Goal: Task Accomplishment & Management: Complete application form

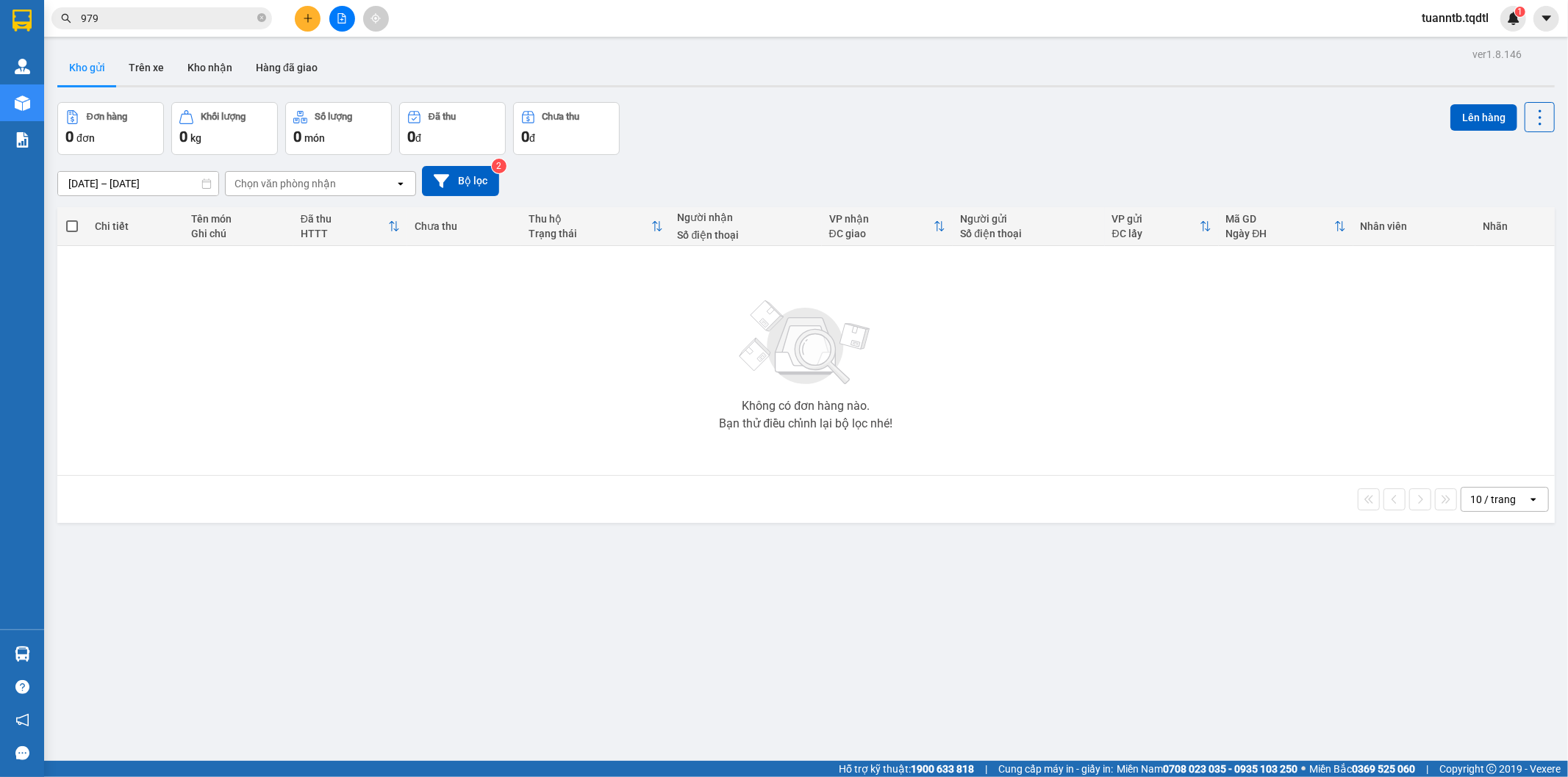
click at [313, 22] on button at bounding box center [308, 19] width 26 height 26
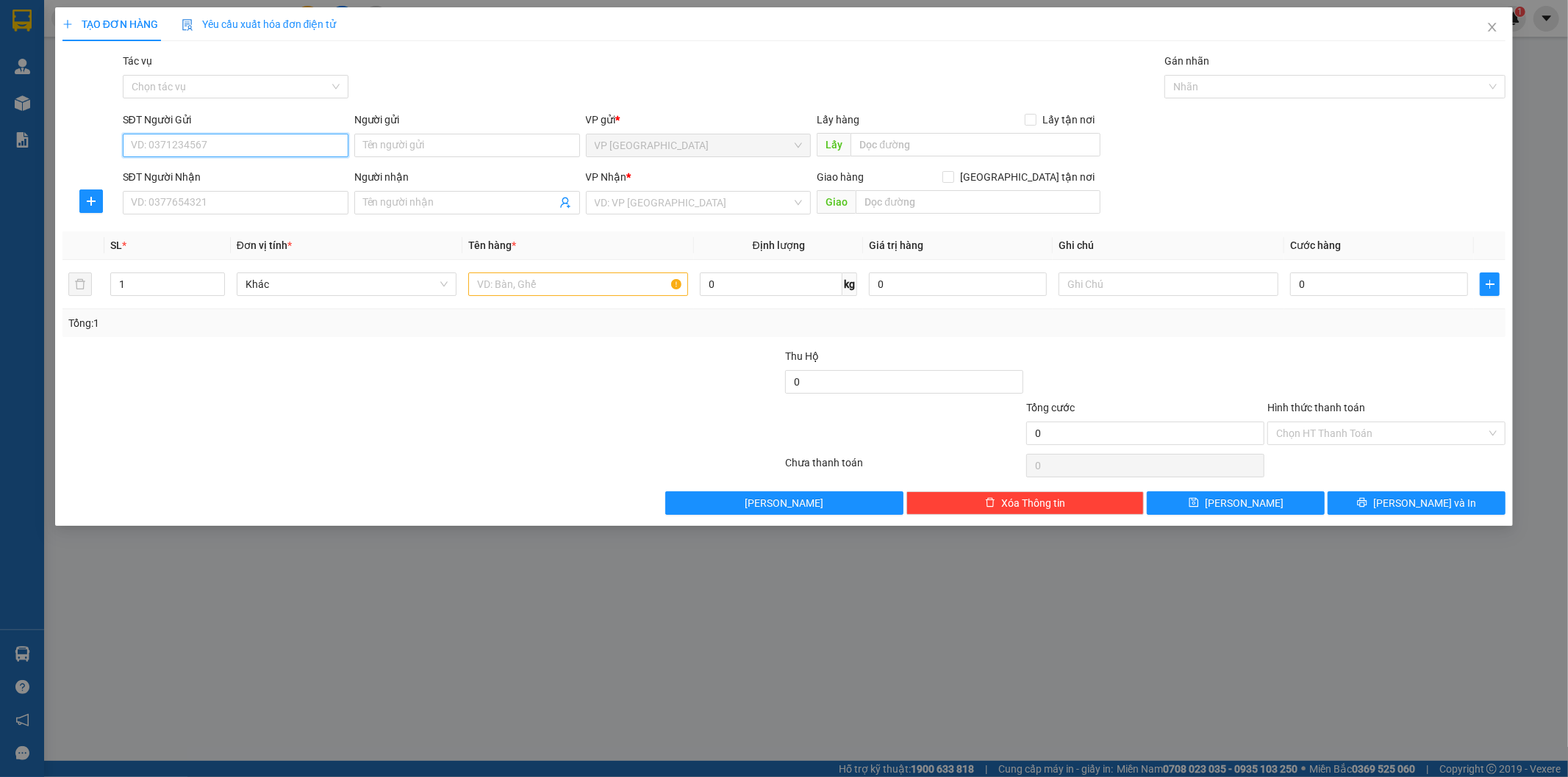
drag, startPoint x: 260, startPoint y: 151, endPoint x: 299, endPoint y: 153, distance: 39.1
click at [261, 150] on input "SĐT Người Gửi" at bounding box center [235, 145] width 226 height 24
type input "0975350380"
click at [422, 153] on input "Người gửi" at bounding box center [466, 145] width 226 height 24
type input "C.Nhung"
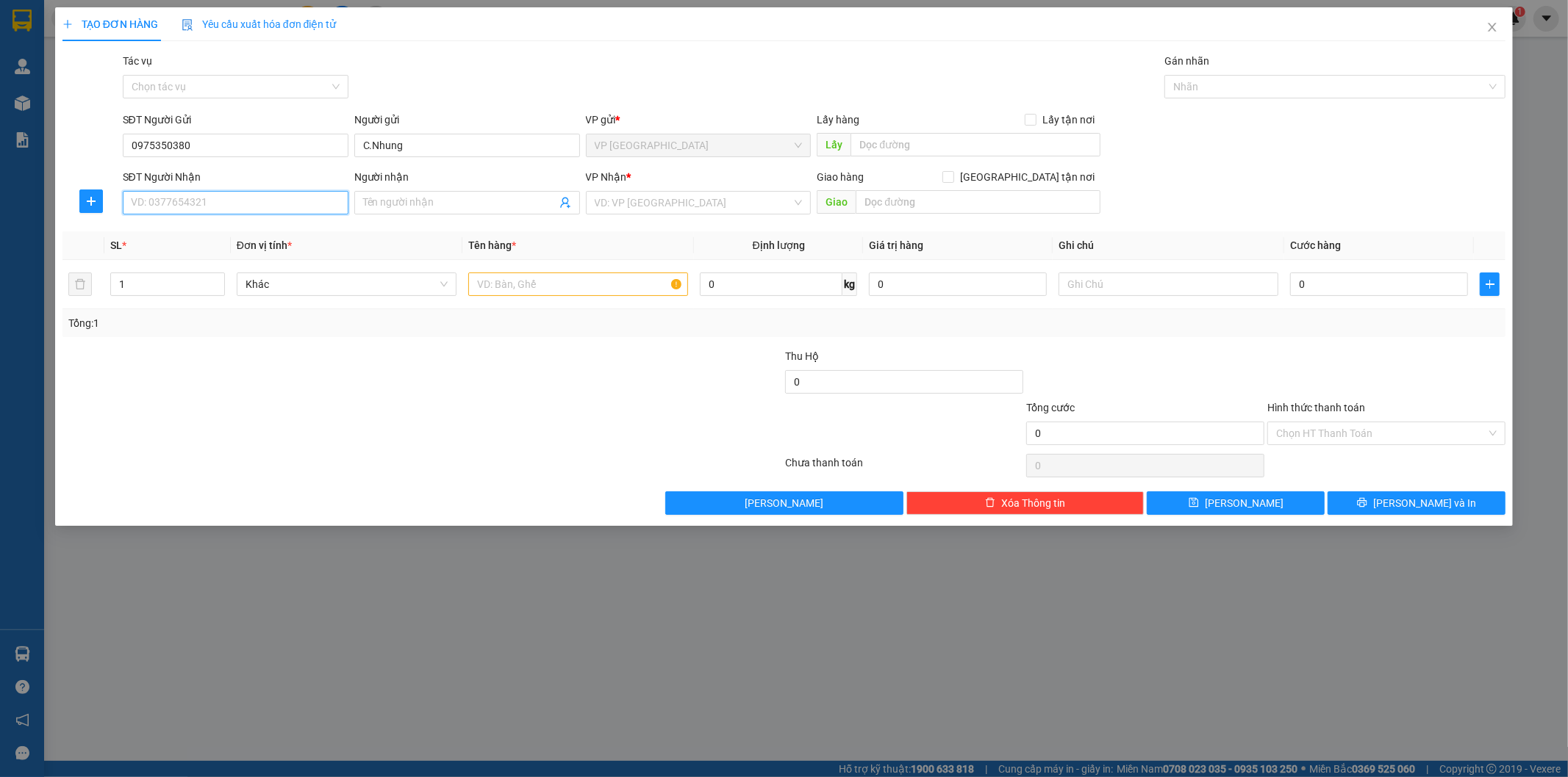
click at [276, 204] on input "SĐT Người Nhận" at bounding box center [235, 203] width 226 height 24
click at [425, 207] on input "Người nhận" at bounding box center [459, 203] width 193 height 16
type input "C.Thương"
click at [306, 200] on input "SĐT Người Nhận" at bounding box center [235, 203] width 226 height 24
type input "0967601748"
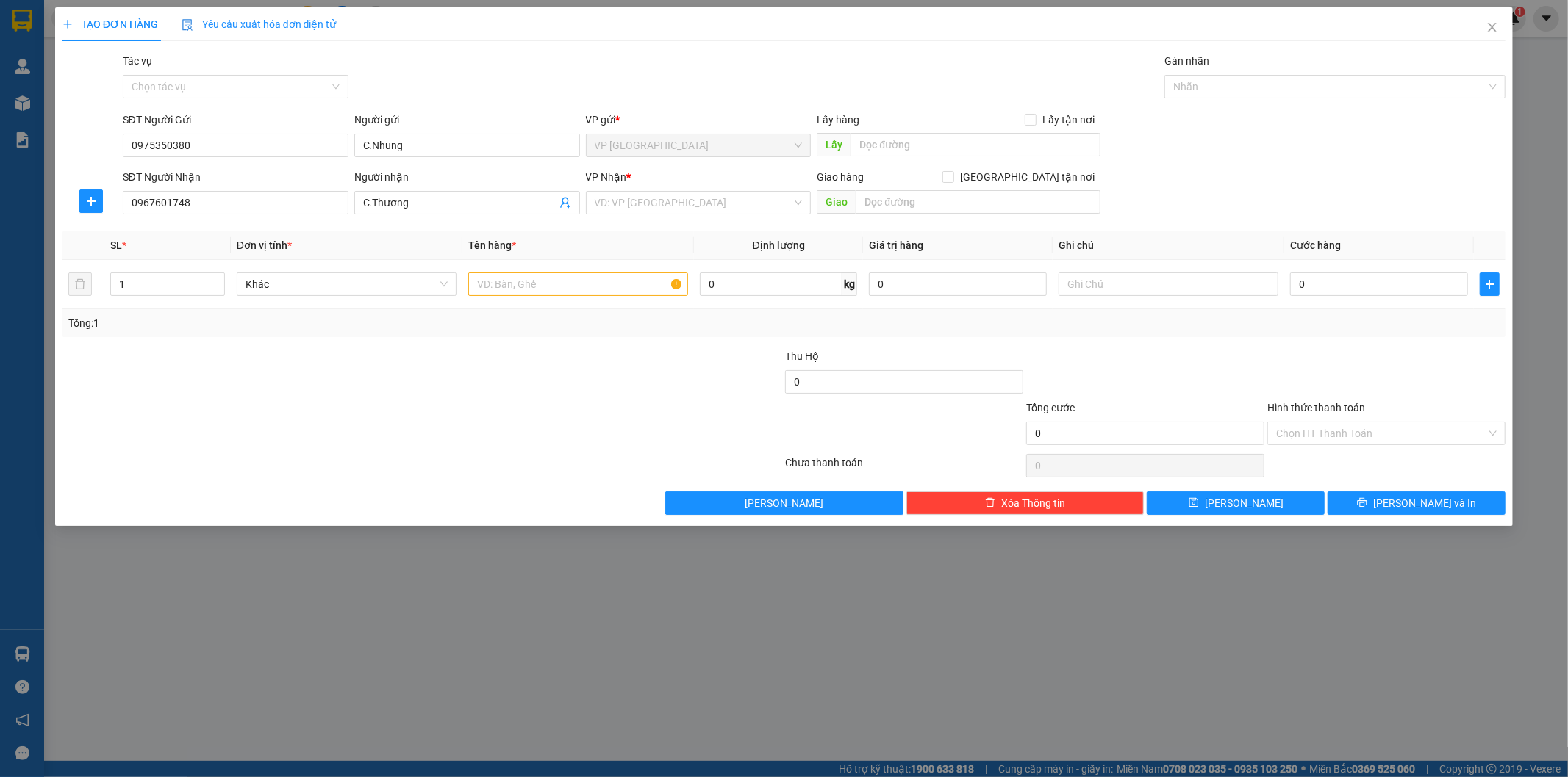
click at [703, 223] on div "Transit Pickup Surcharge Ids Transit Deliver Surcharge Ids Transit Deliver Surc…" at bounding box center [784, 284] width 1443 height 462
drag, startPoint x: 693, startPoint y: 212, endPoint x: 681, endPoint y: 208, distance: 12.6
click at [692, 212] on input "search" at bounding box center [693, 203] width 198 height 22
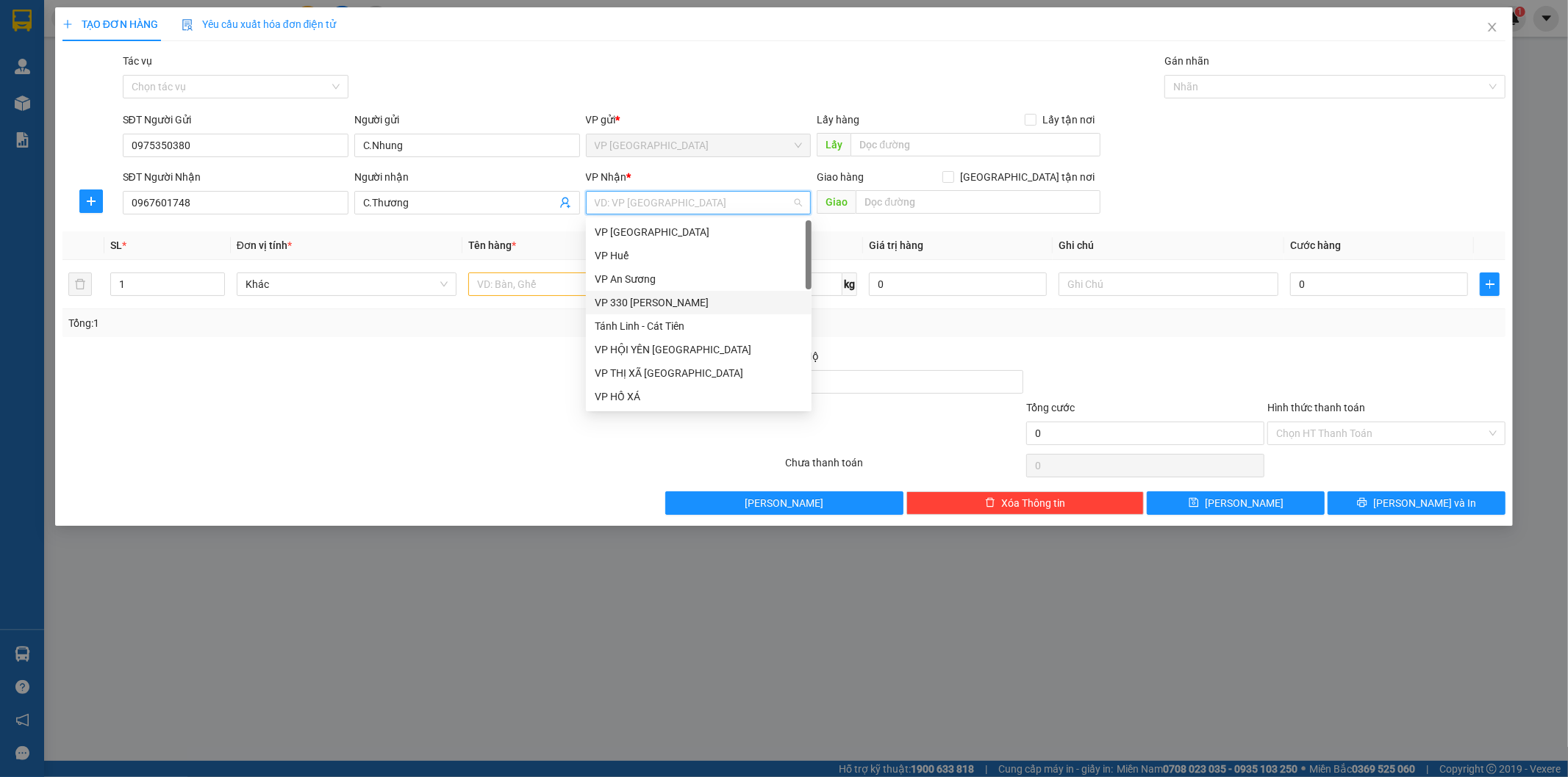
click at [645, 297] on div "VP 330 [PERSON_NAME]" at bounding box center [698, 303] width 208 height 16
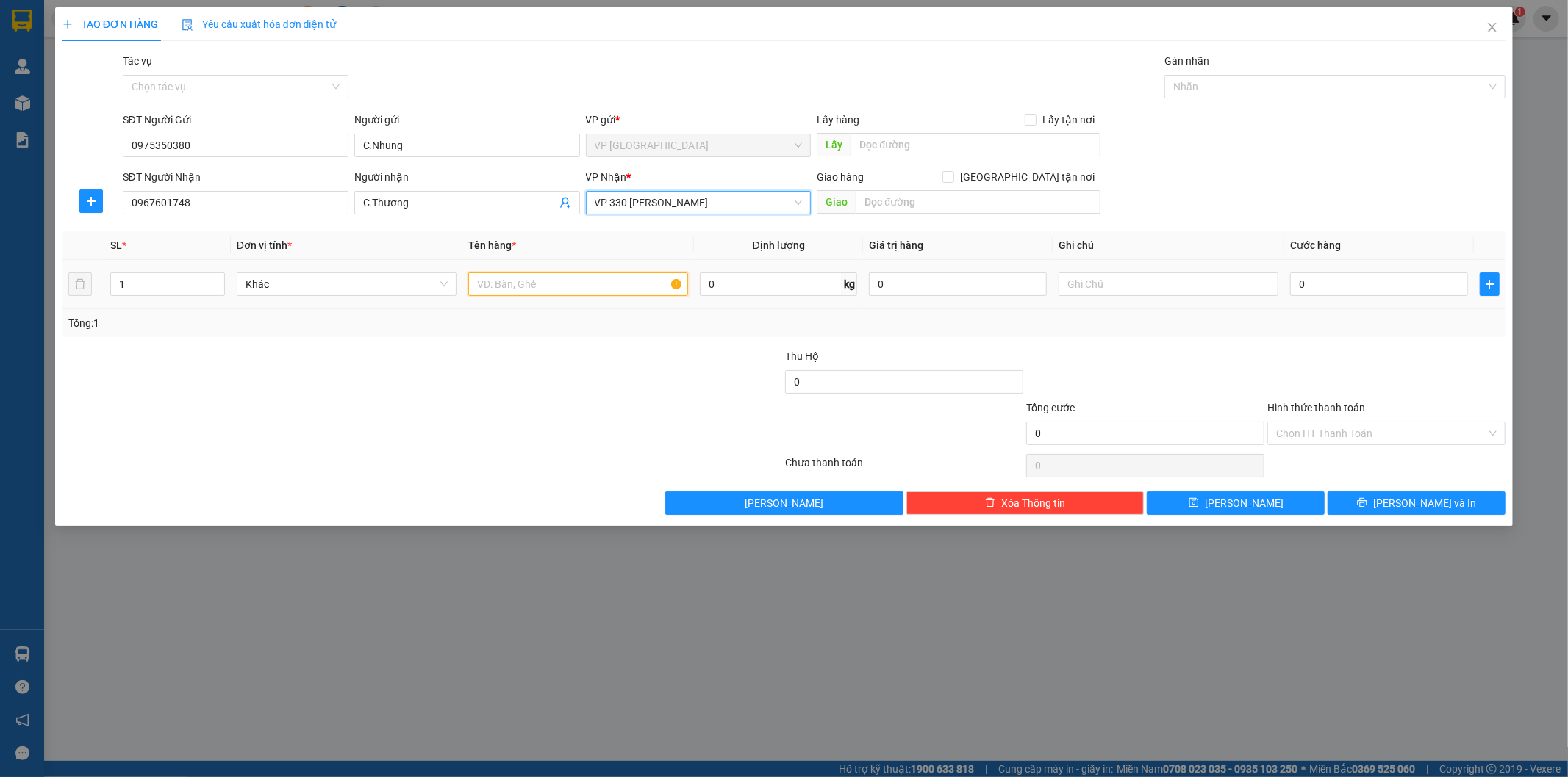
click at [595, 277] on input "text" at bounding box center [578, 284] width 220 height 24
type input "1T GIẤY SẦU RIÊNG"
click at [1132, 273] on div at bounding box center [1168, 284] width 220 height 29
click at [1132, 276] on input "text" at bounding box center [1168, 284] width 220 height 24
type input "CC"
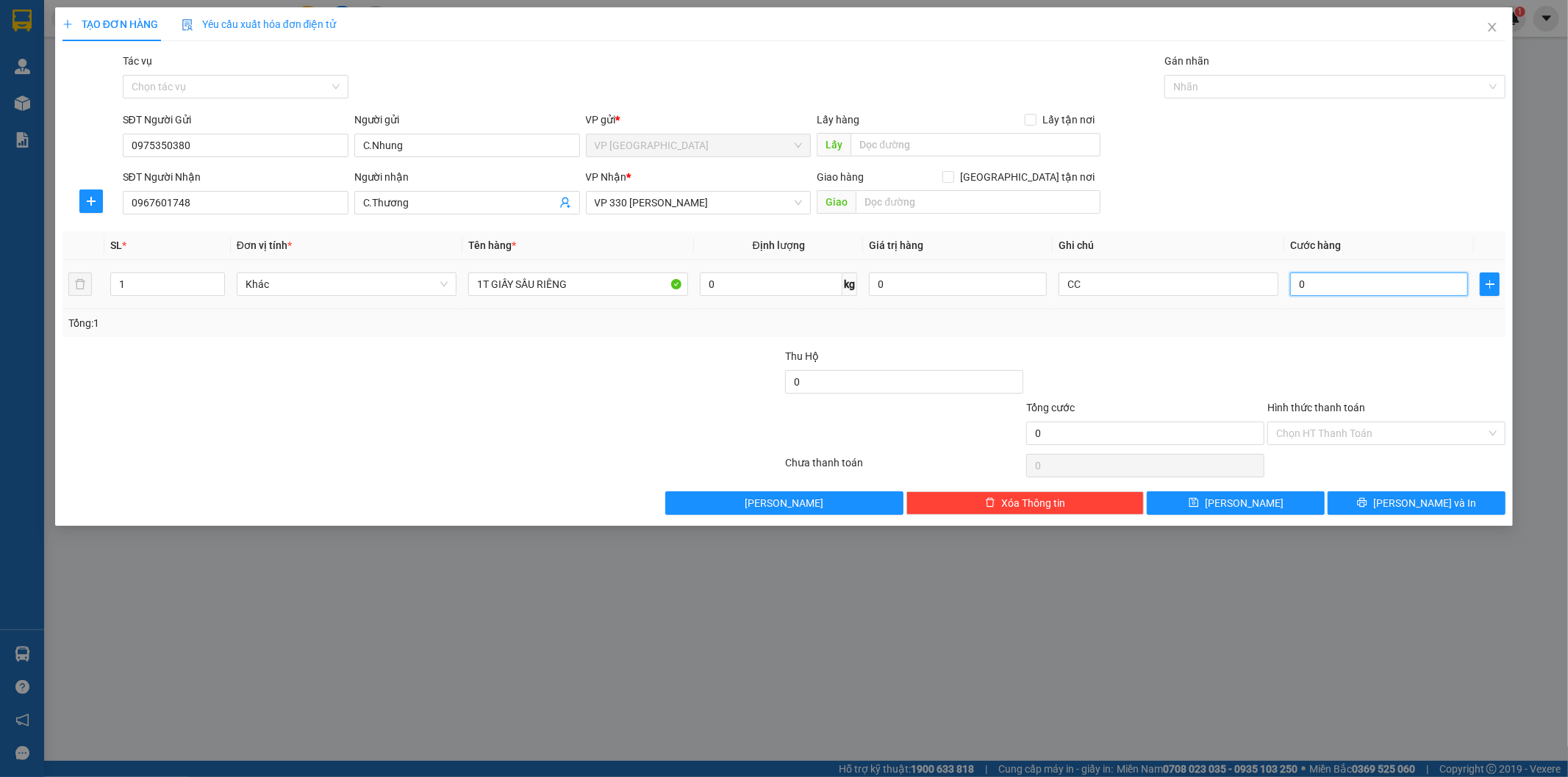
click at [1332, 282] on input "0" at bounding box center [1378, 284] width 177 height 24
type input "1"
type input "151"
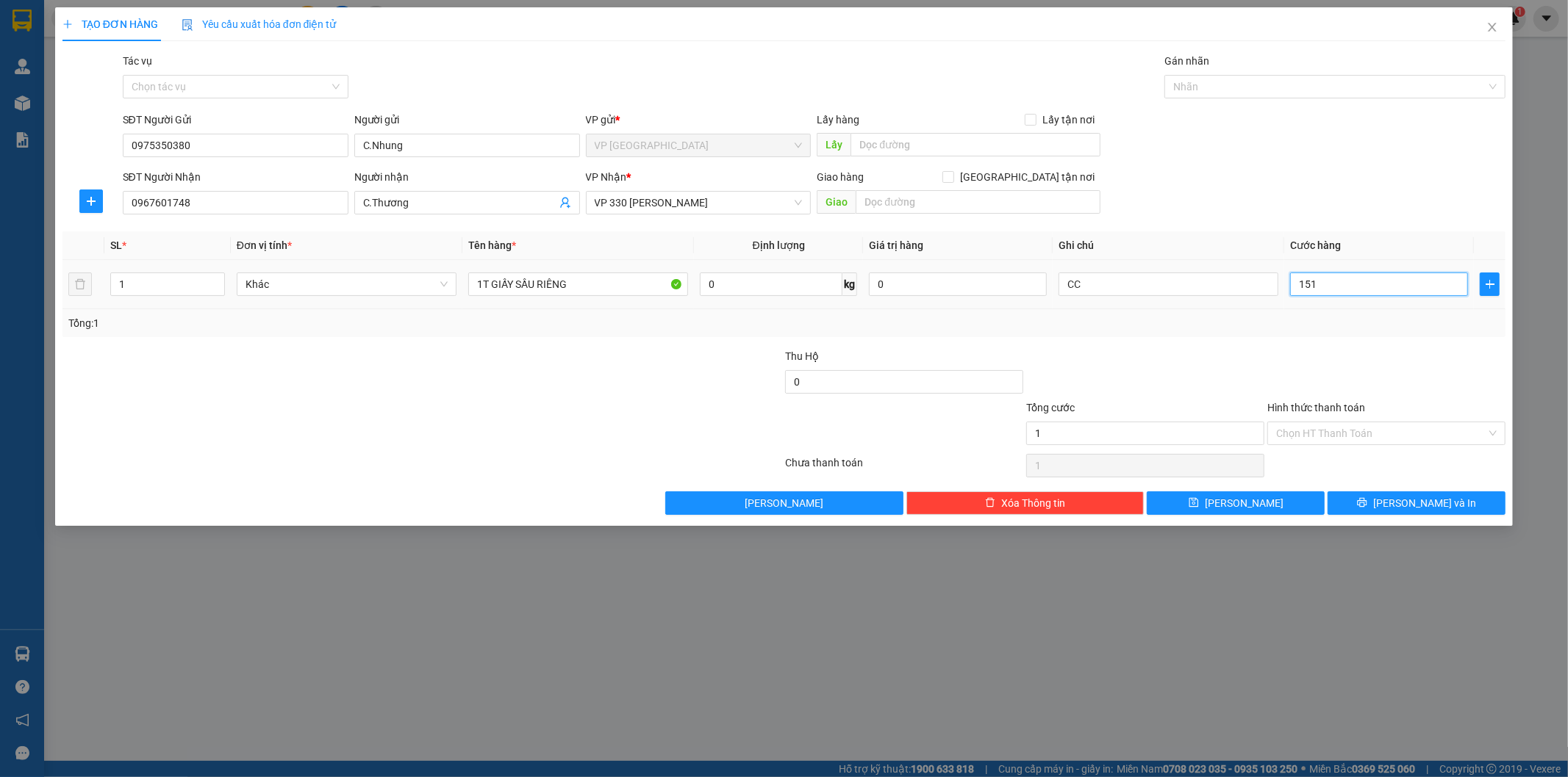
type input "151"
type input "1.510"
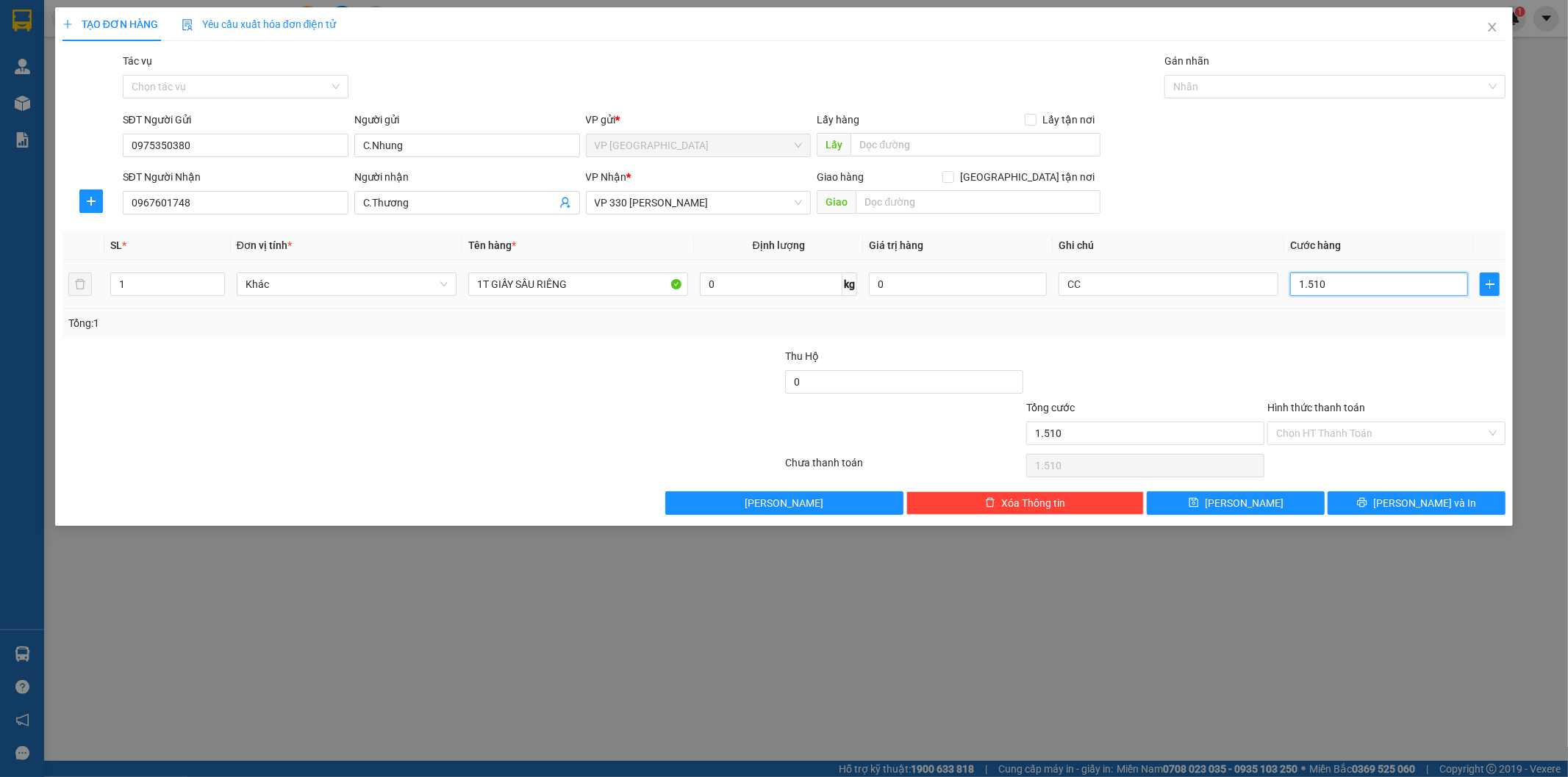
type input "15.100"
type input "151.000"
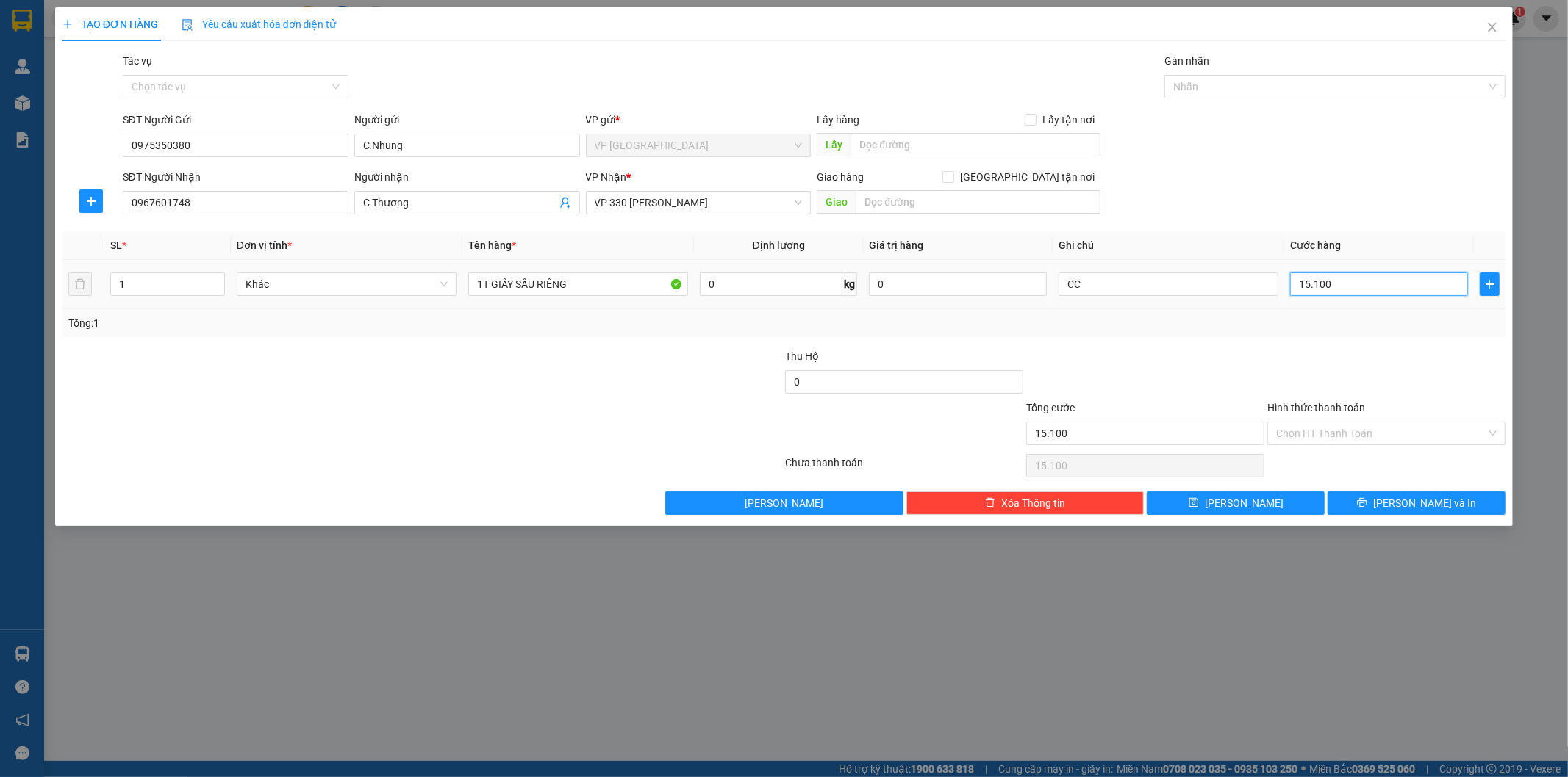
type input "151.000"
type input "1.510.000"
type input "151.000"
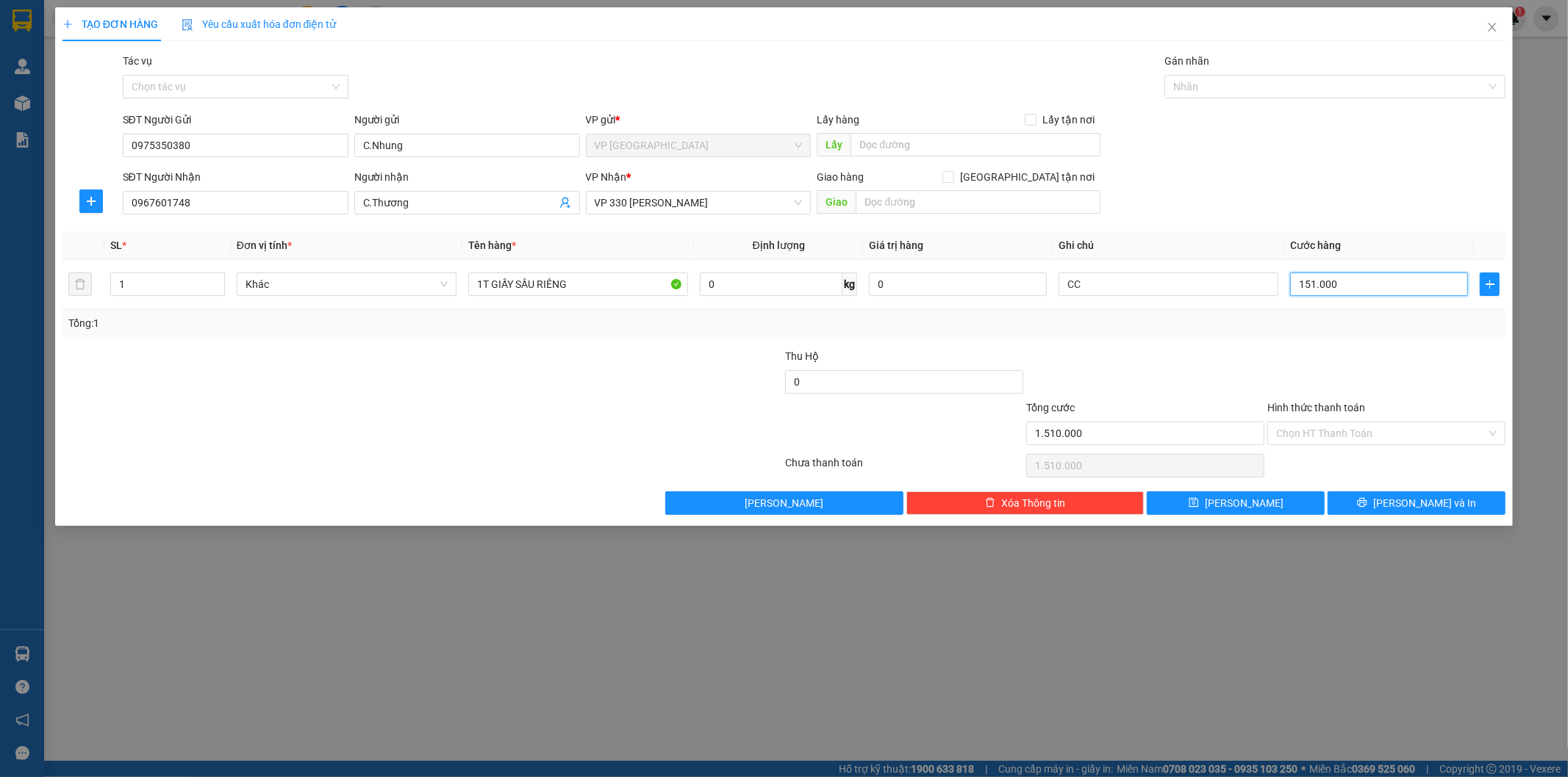
type input "151.000"
type input "15.100"
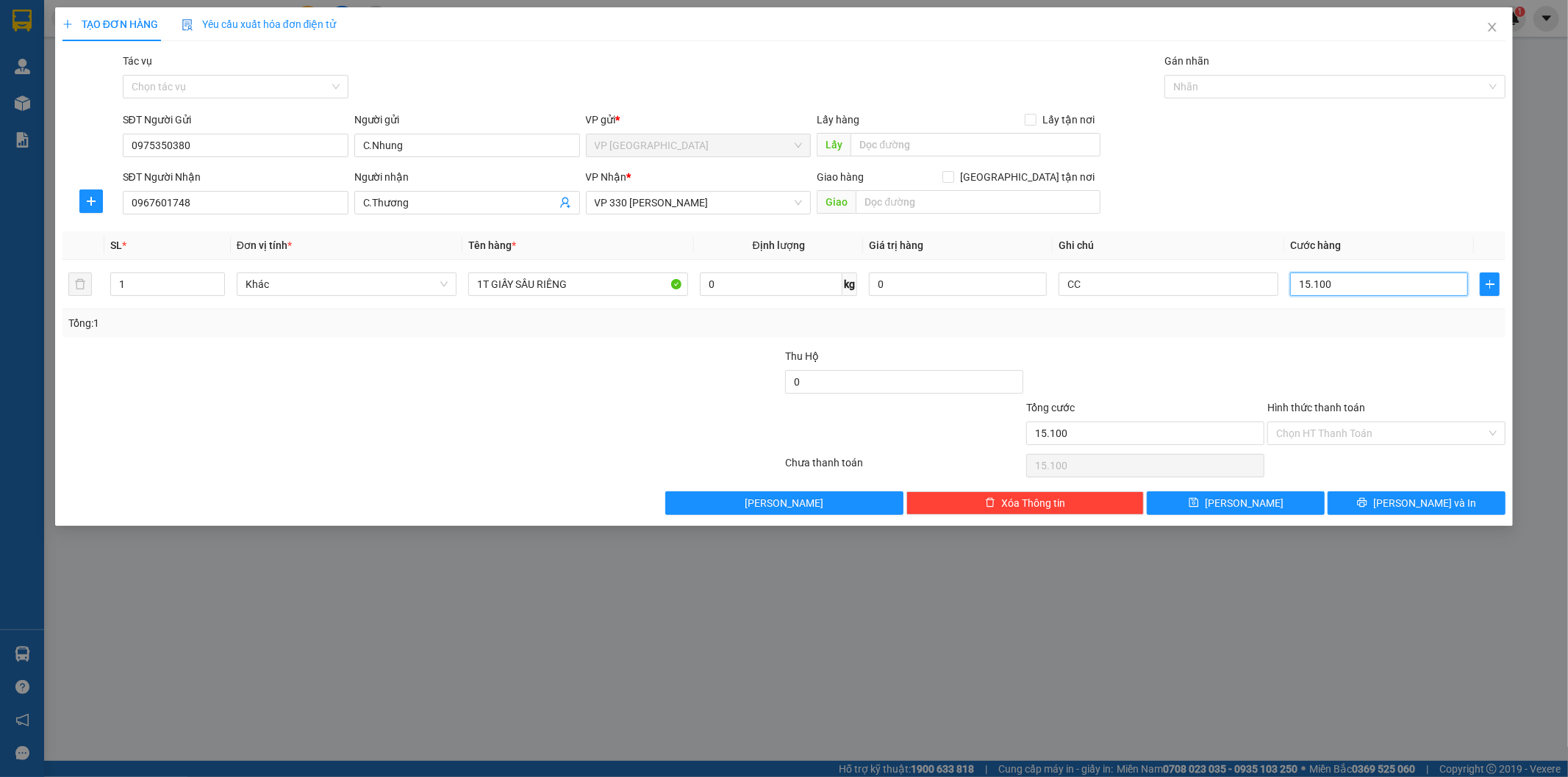
type input "1.510"
type input "151"
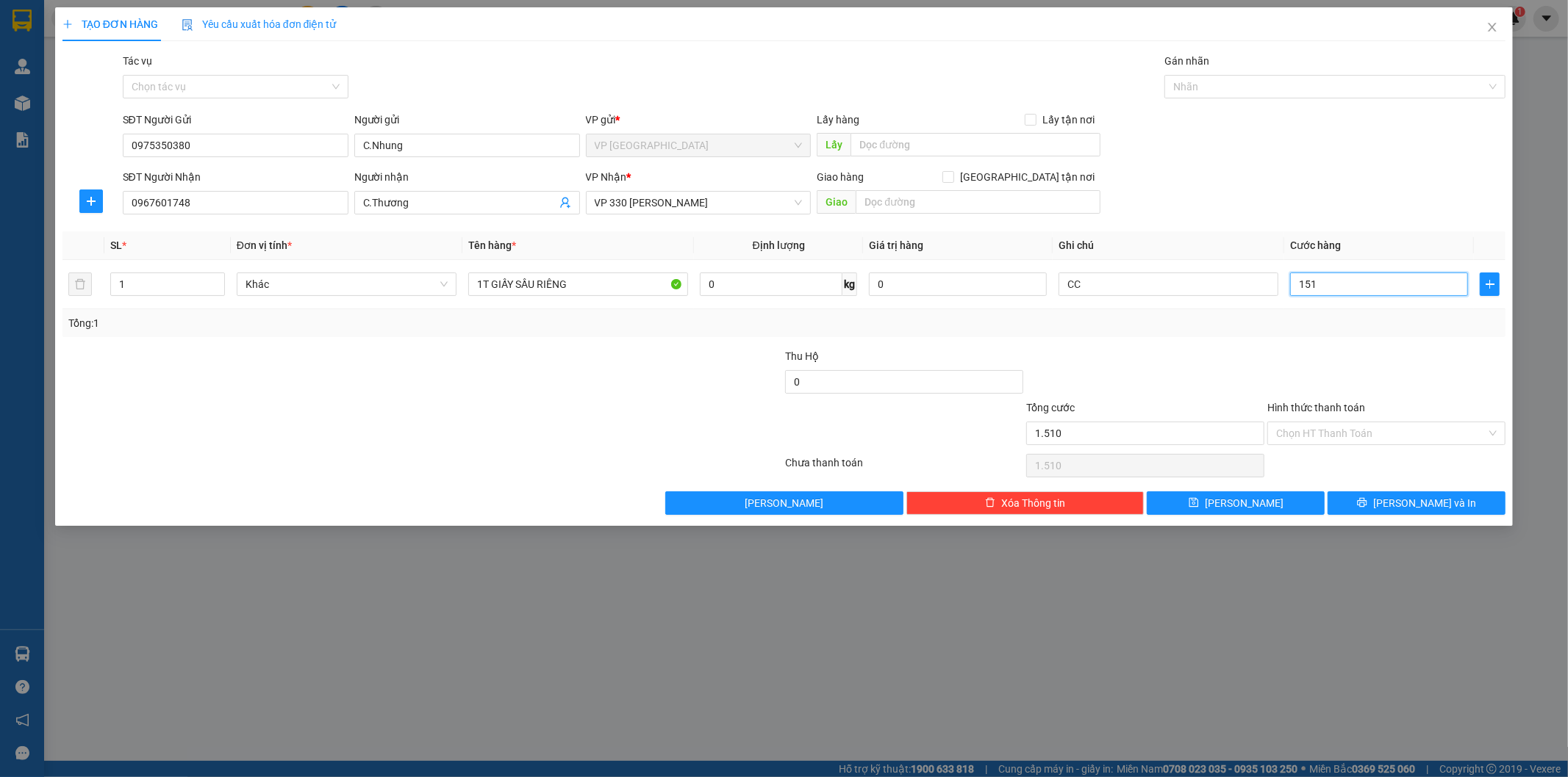
type input "151"
type input "15"
type input "150"
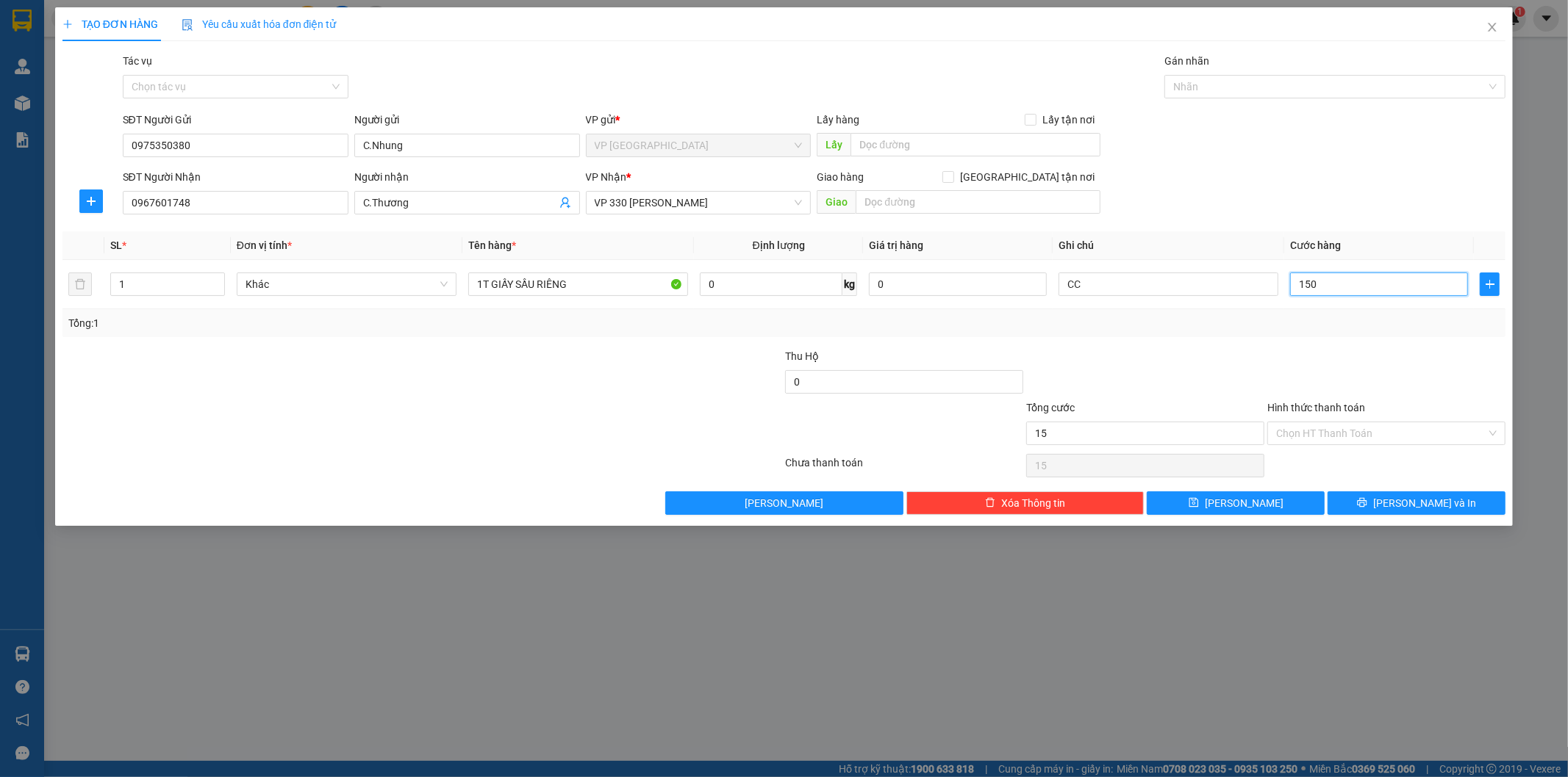
type input "150"
type input "1.500"
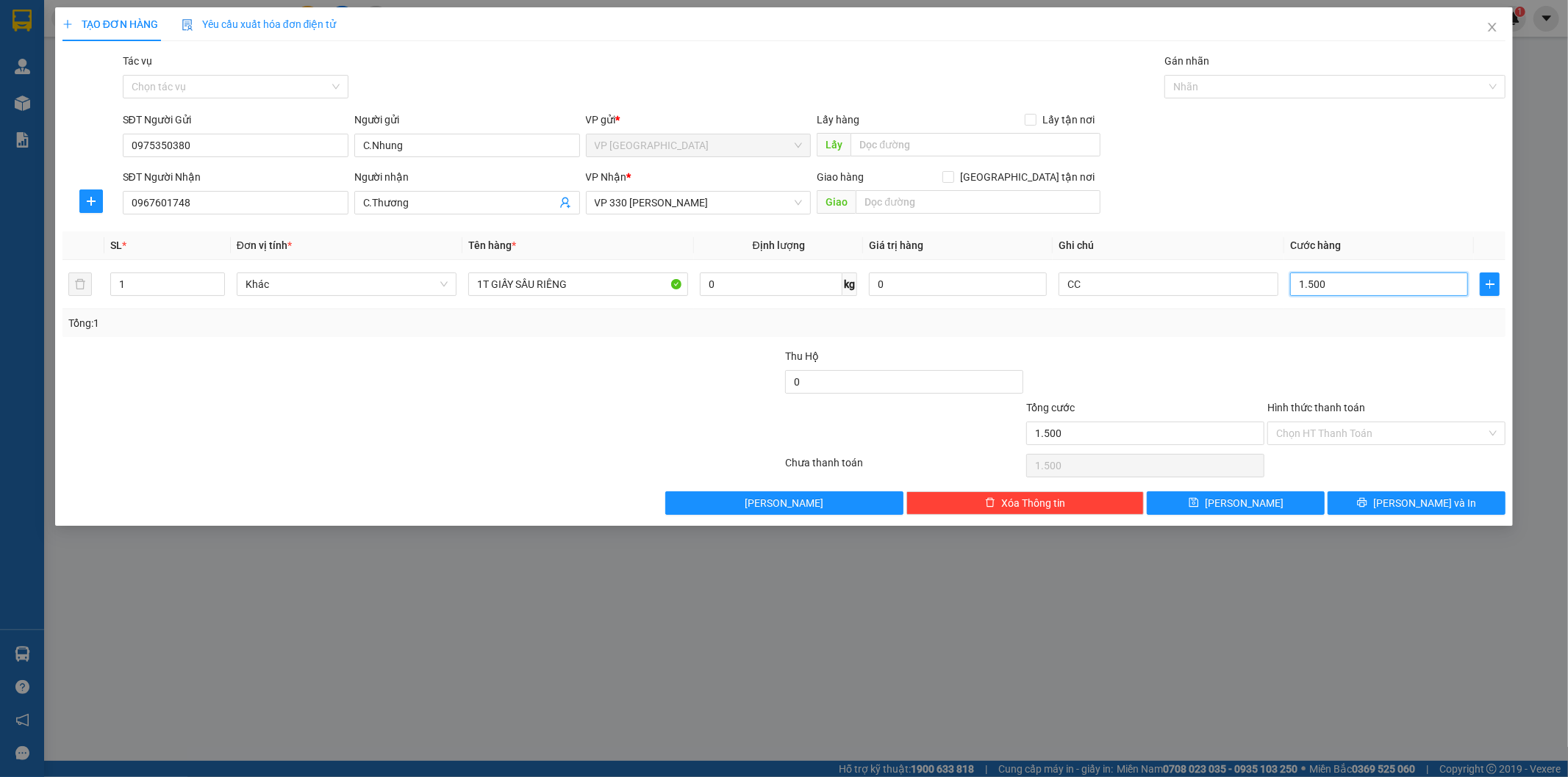
type input "15.000"
type input "150.000"
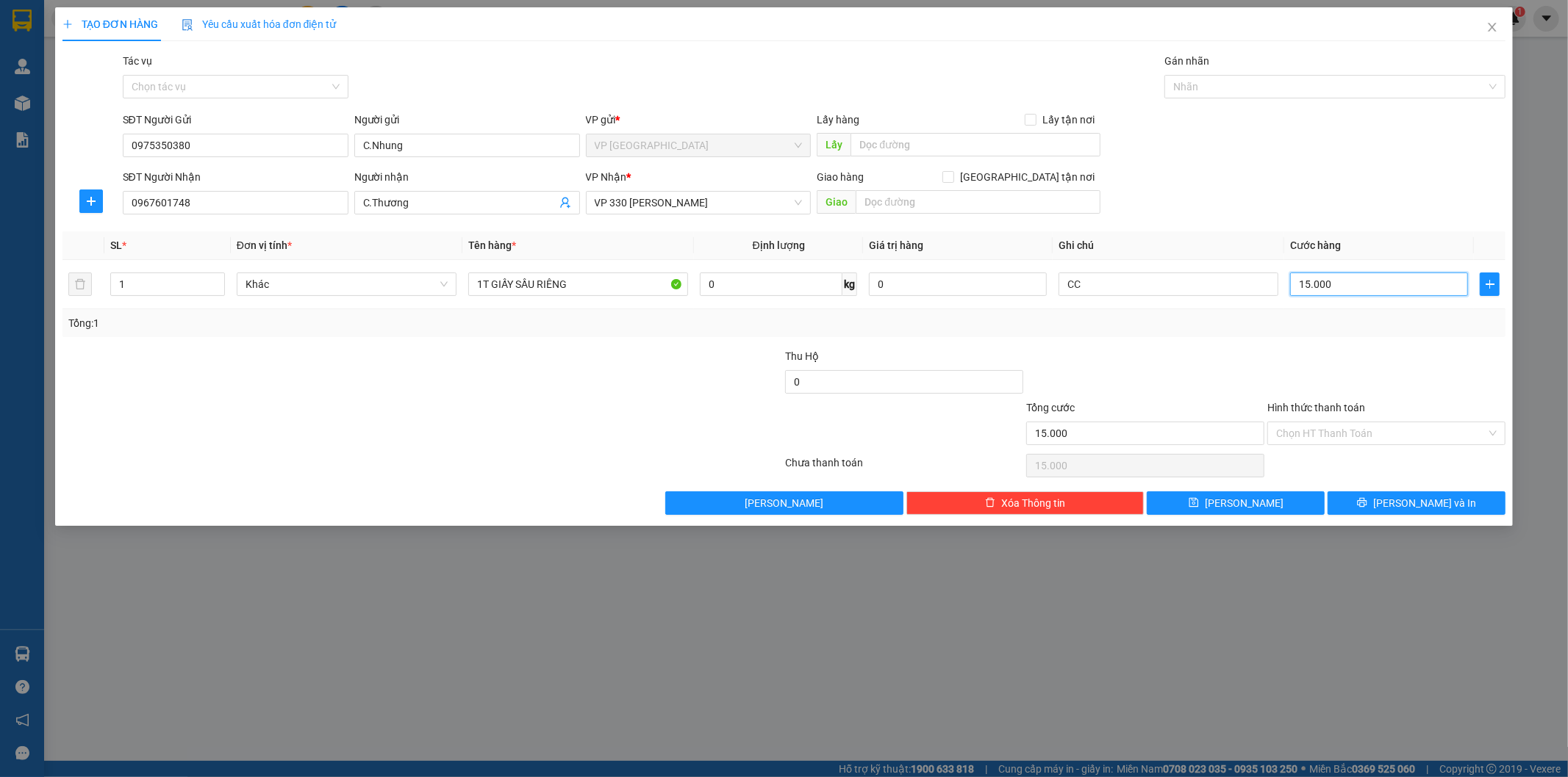
type input "150.000"
click at [1233, 500] on button "[PERSON_NAME]" at bounding box center [1235, 503] width 177 height 24
type input "0"
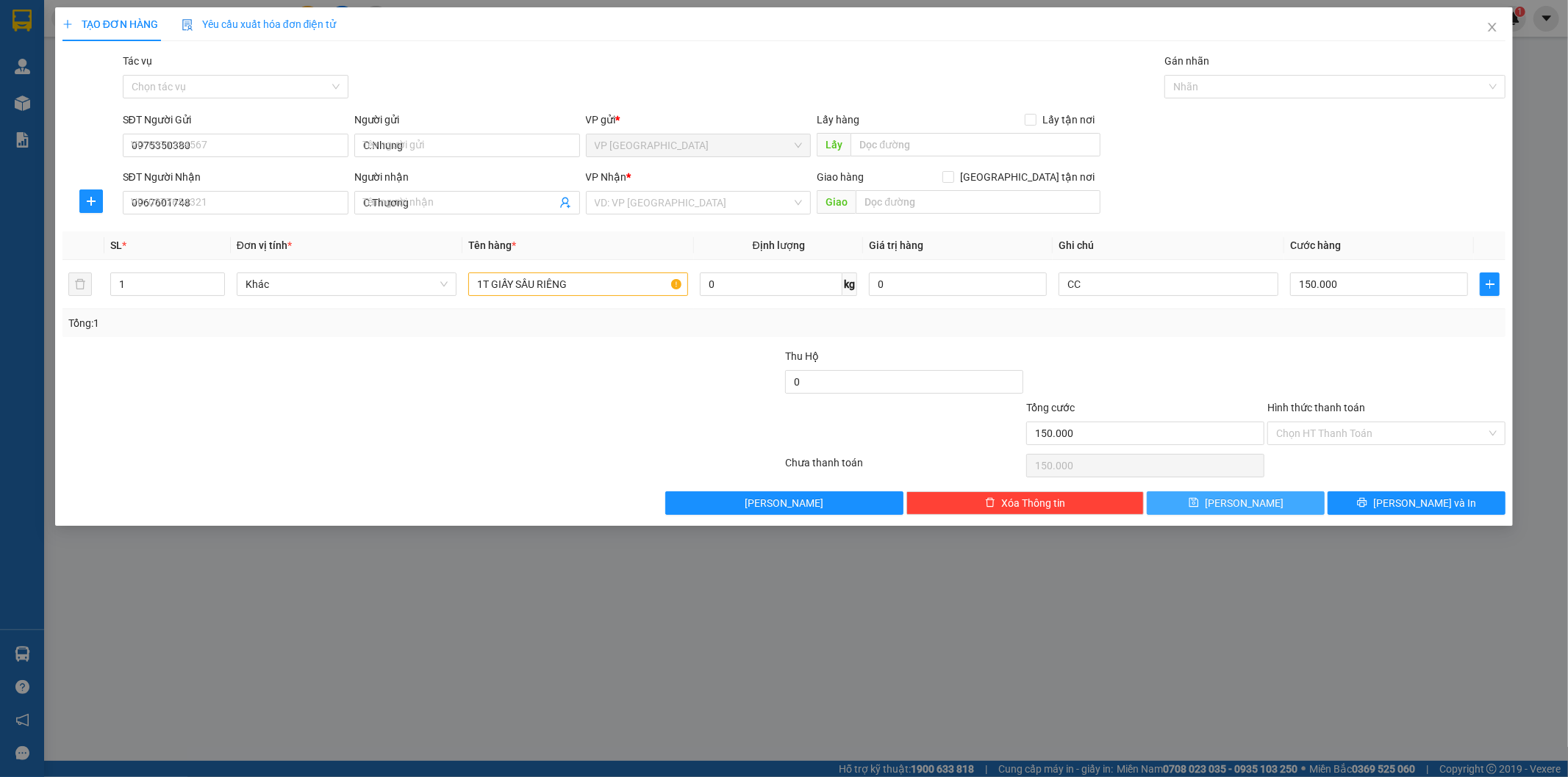
type input "0"
click at [1492, 32] on icon "close" at bounding box center [1491, 27] width 11 height 11
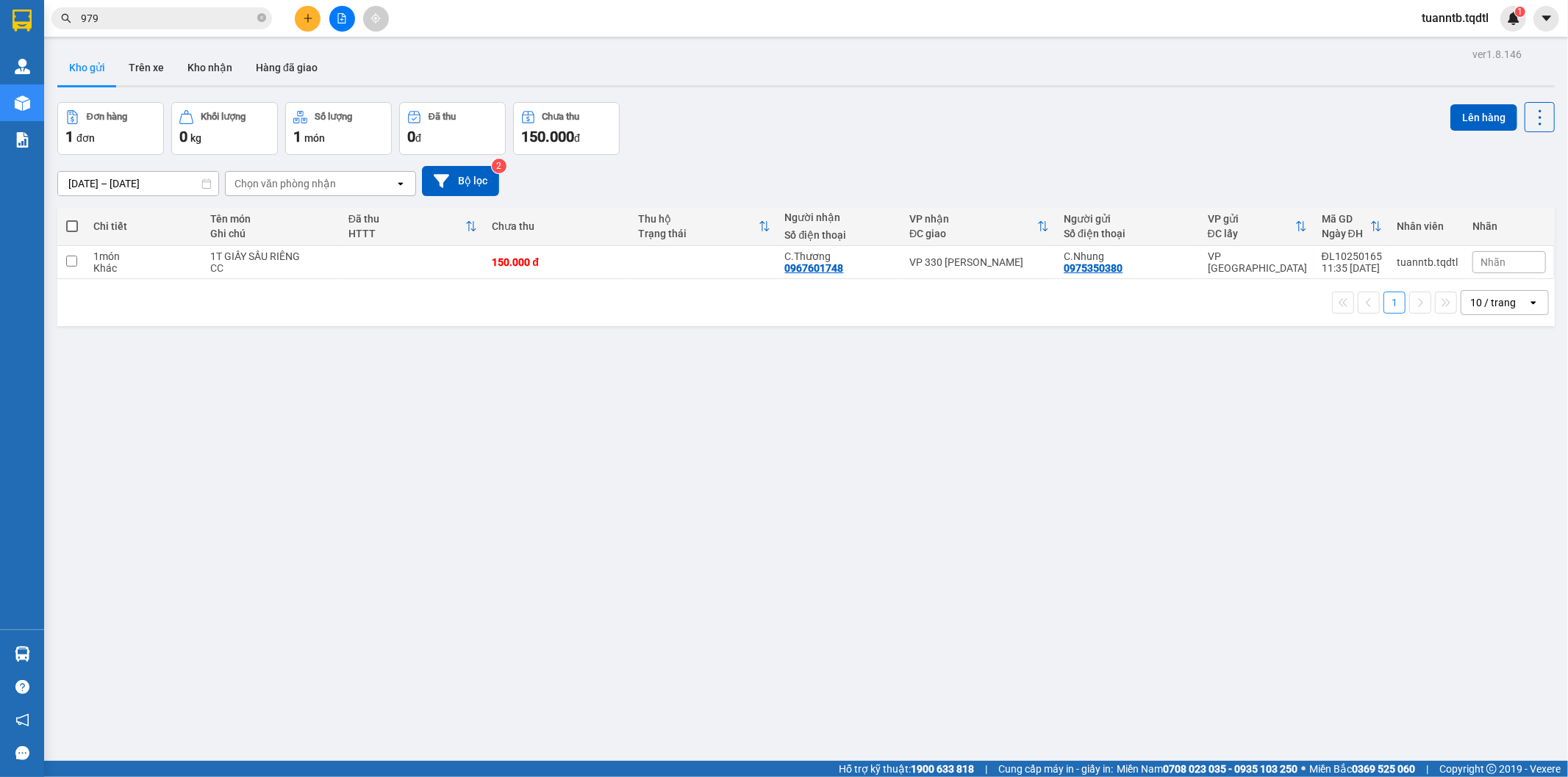
click at [309, 20] on icon "plus" at bounding box center [308, 18] width 11 height 11
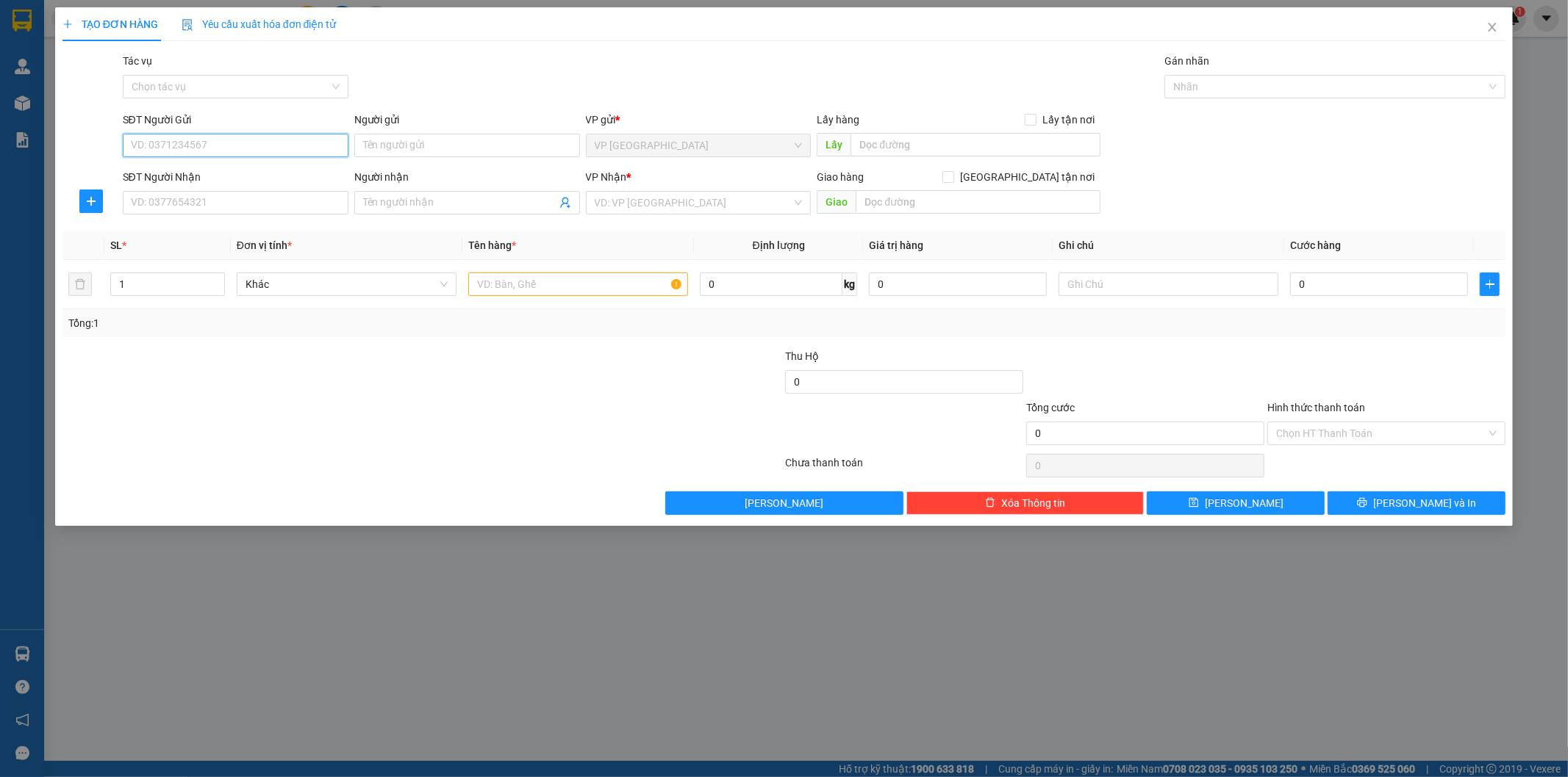
click at [219, 147] on input "SĐT Người Gửi" at bounding box center [235, 145] width 226 height 24
type input "0"
click at [692, 200] on input "search" at bounding box center [693, 203] width 198 height 22
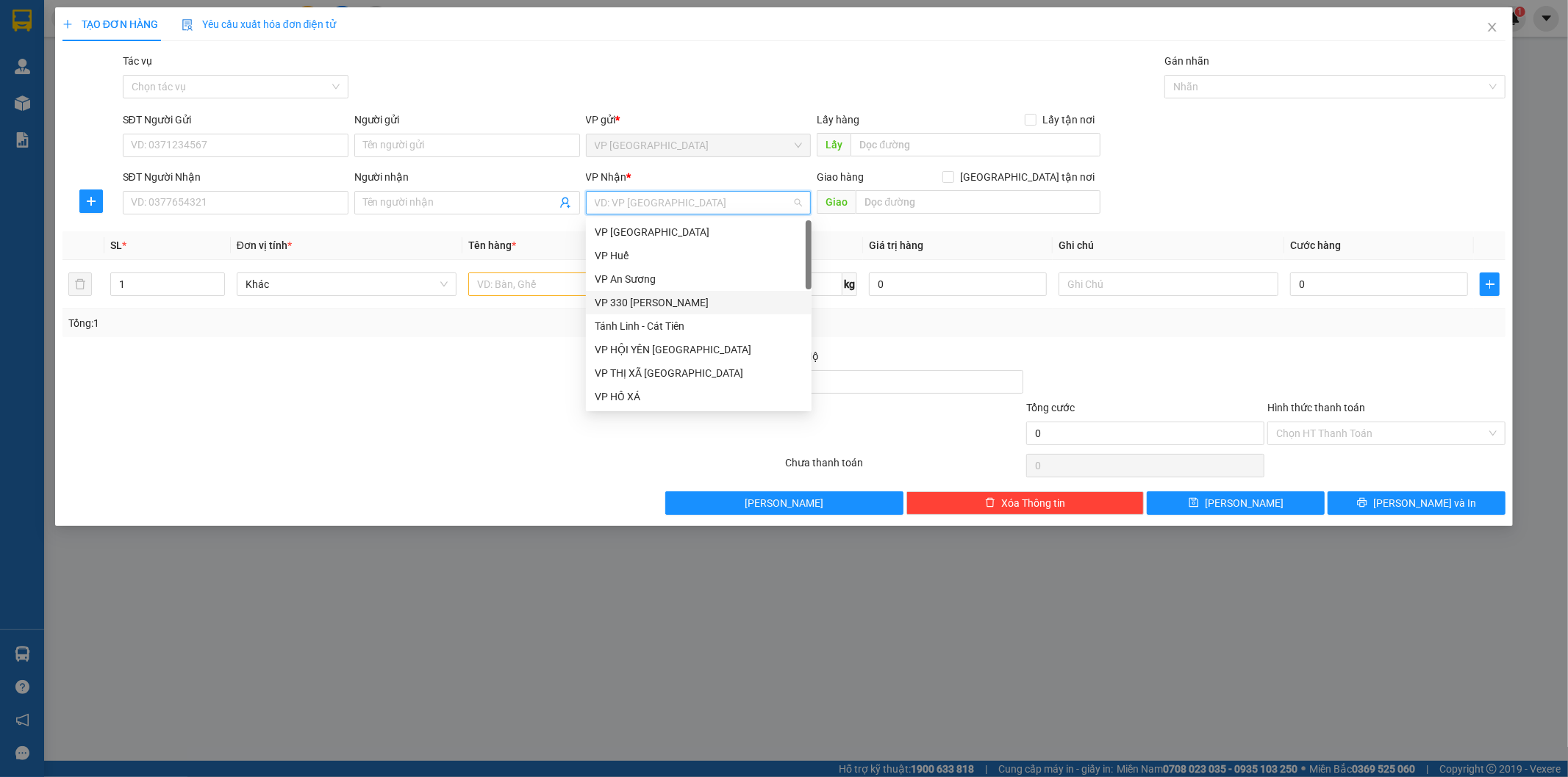
click at [642, 306] on div "VP 330 [PERSON_NAME]" at bounding box center [698, 303] width 208 height 16
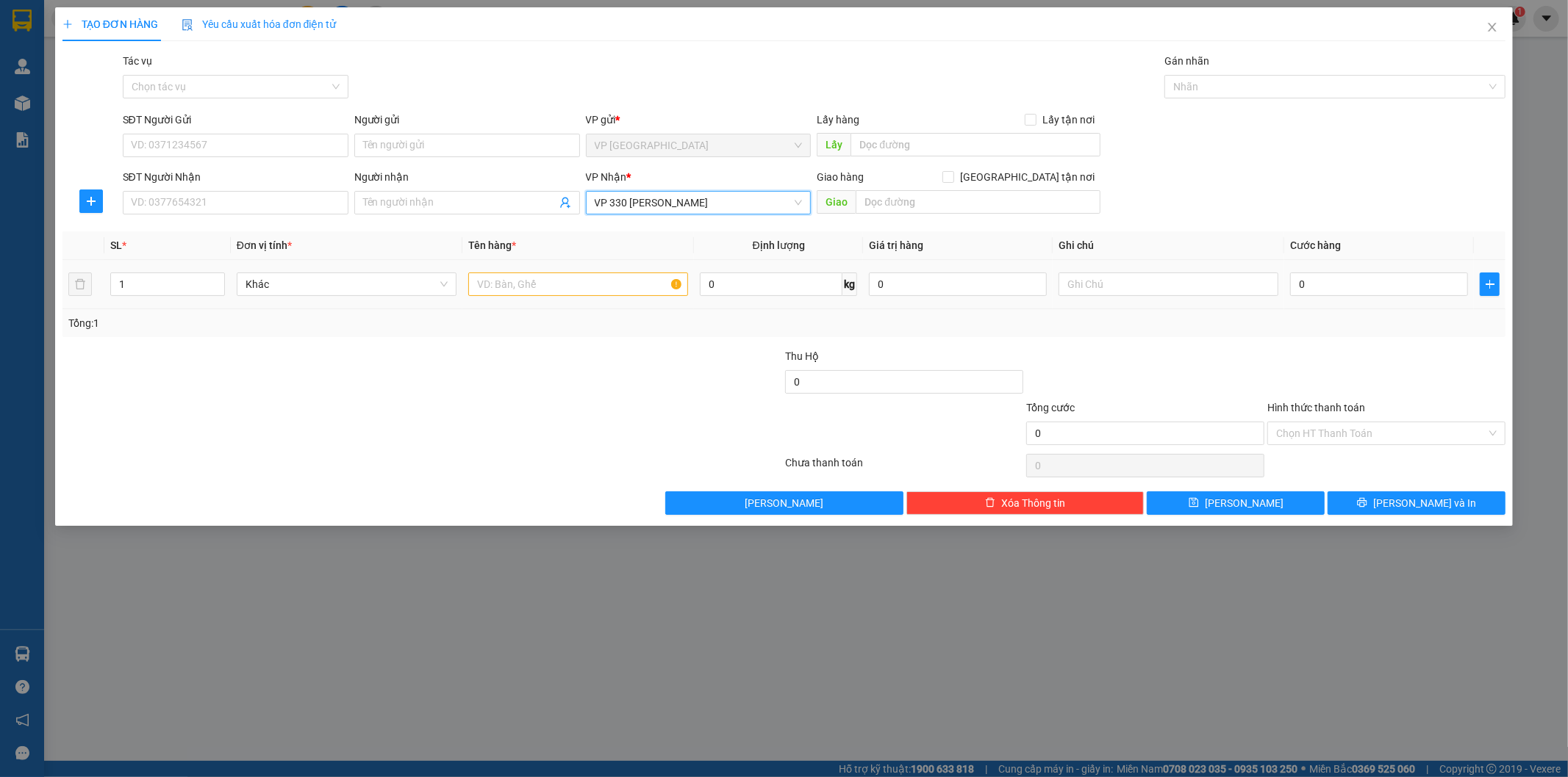
drag, startPoint x: 581, startPoint y: 299, endPoint x: 577, endPoint y: 290, distance: 9.8
click at [580, 298] on td at bounding box center [578, 285] width 231 height 49
click at [577, 289] on input "text" at bounding box center [578, 284] width 220 height 24
type input "1T BÔNG"
click at [1190, 290] on input "text" at bounding box center [1168, 284] width 220 height 24
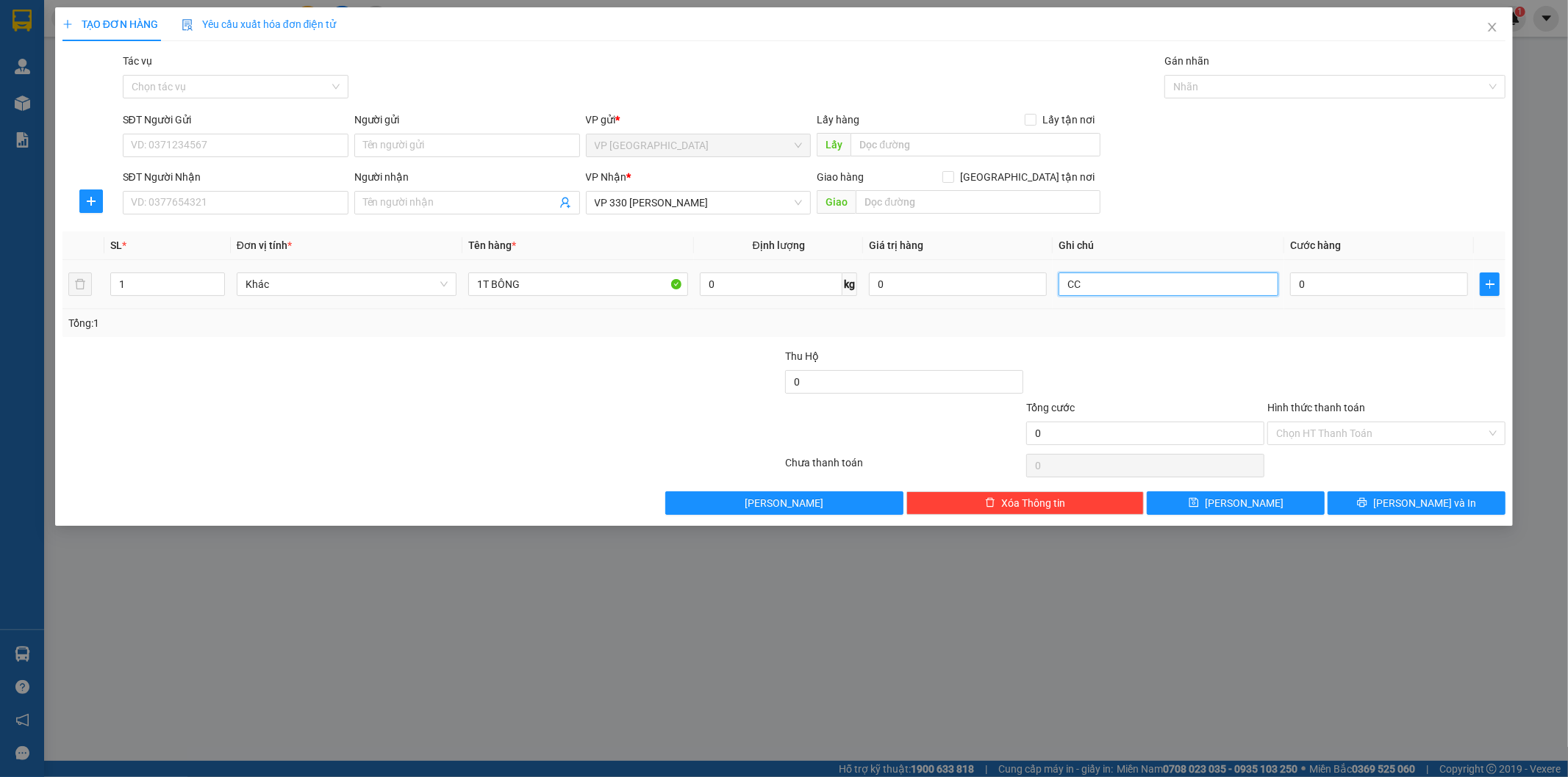
type input "CC"
click at [1340, 304] on td "0" at bounding box center [1378, 285] width 190 height 49
click at [1332, 295] on input "0" at bounding box center [1378, 284] width 177 height 24
type input "2"
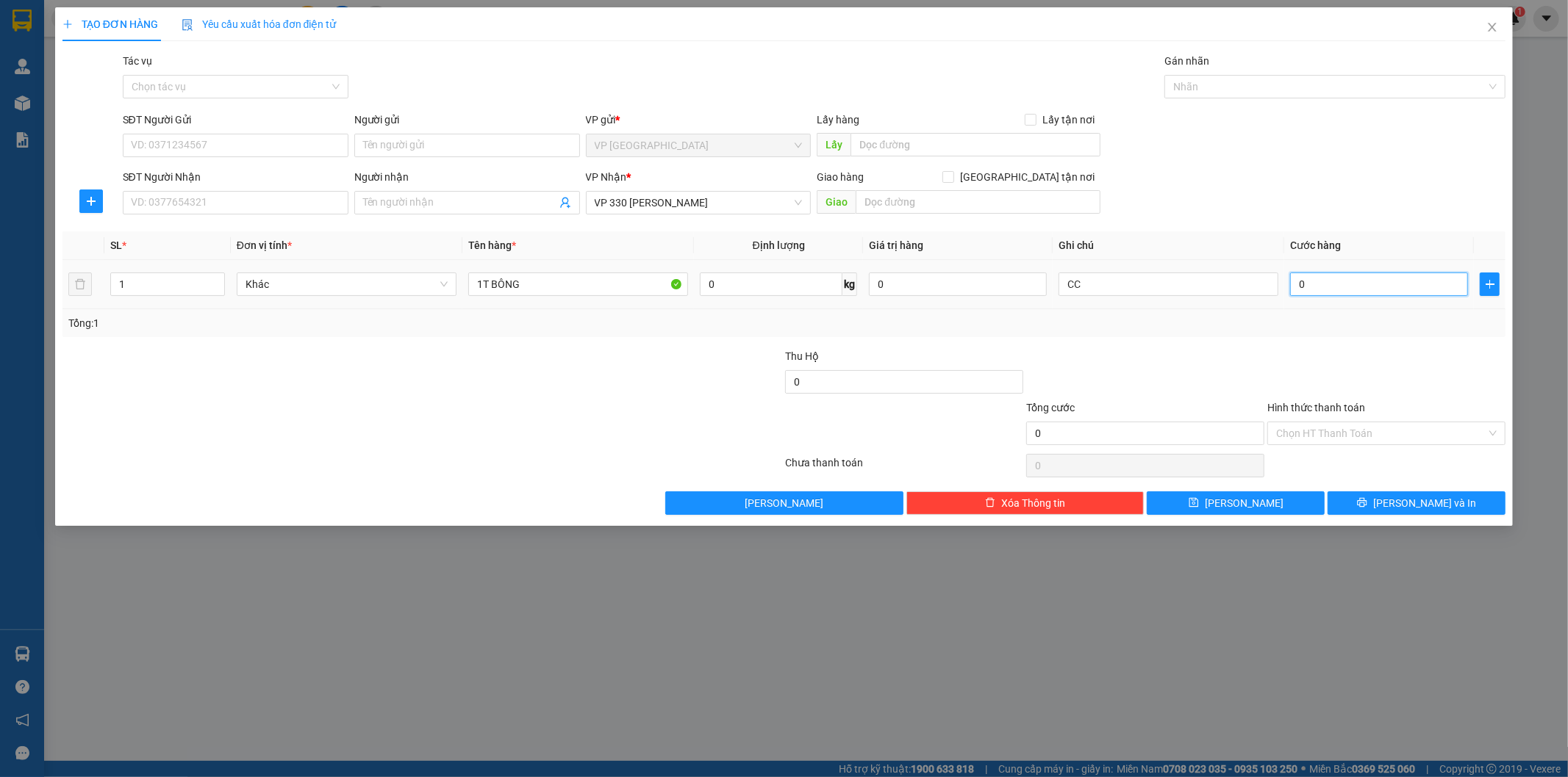
type input "2"
type input "20"
type input "200"
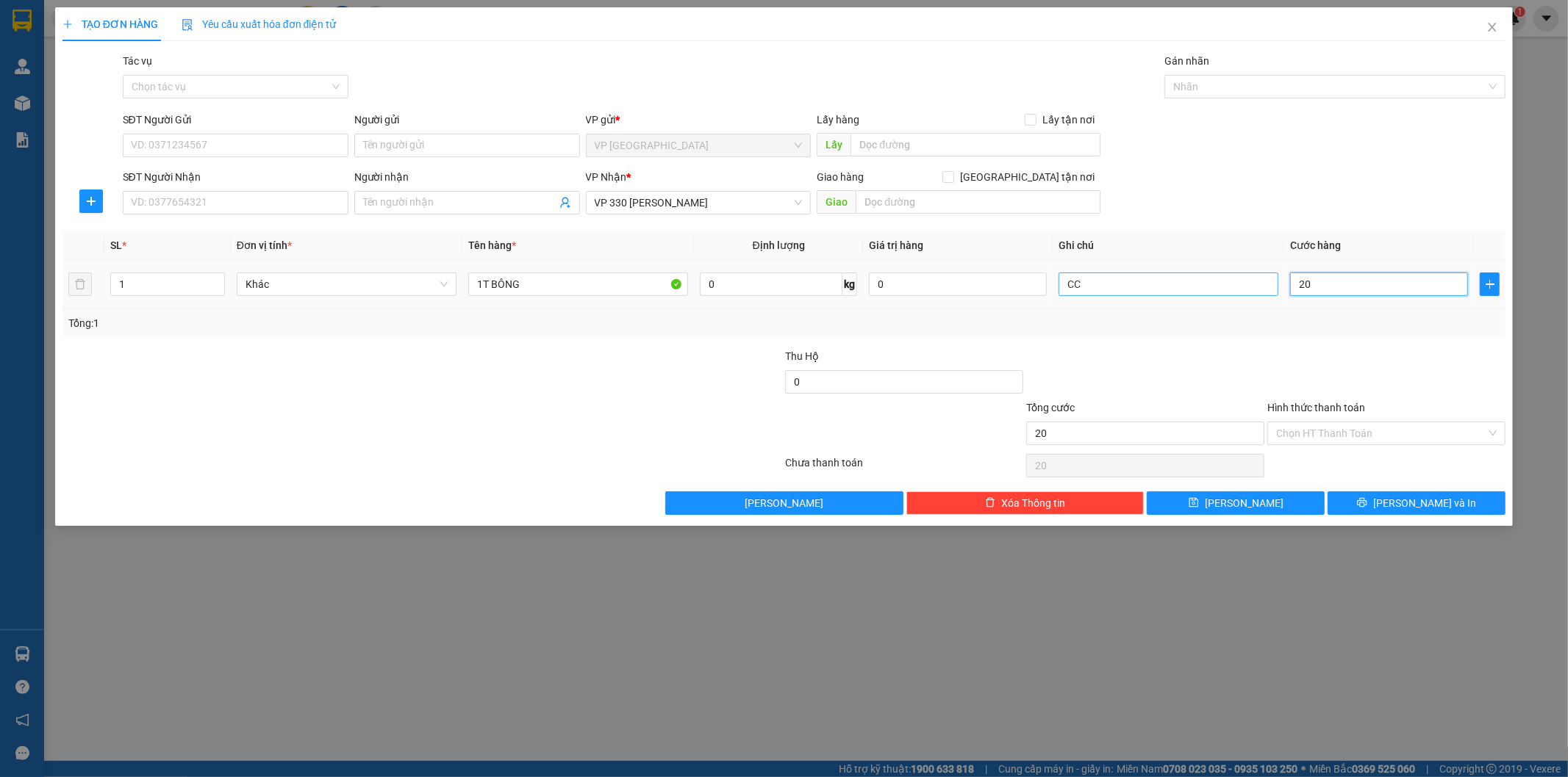
type input "200"
type input "2.000"
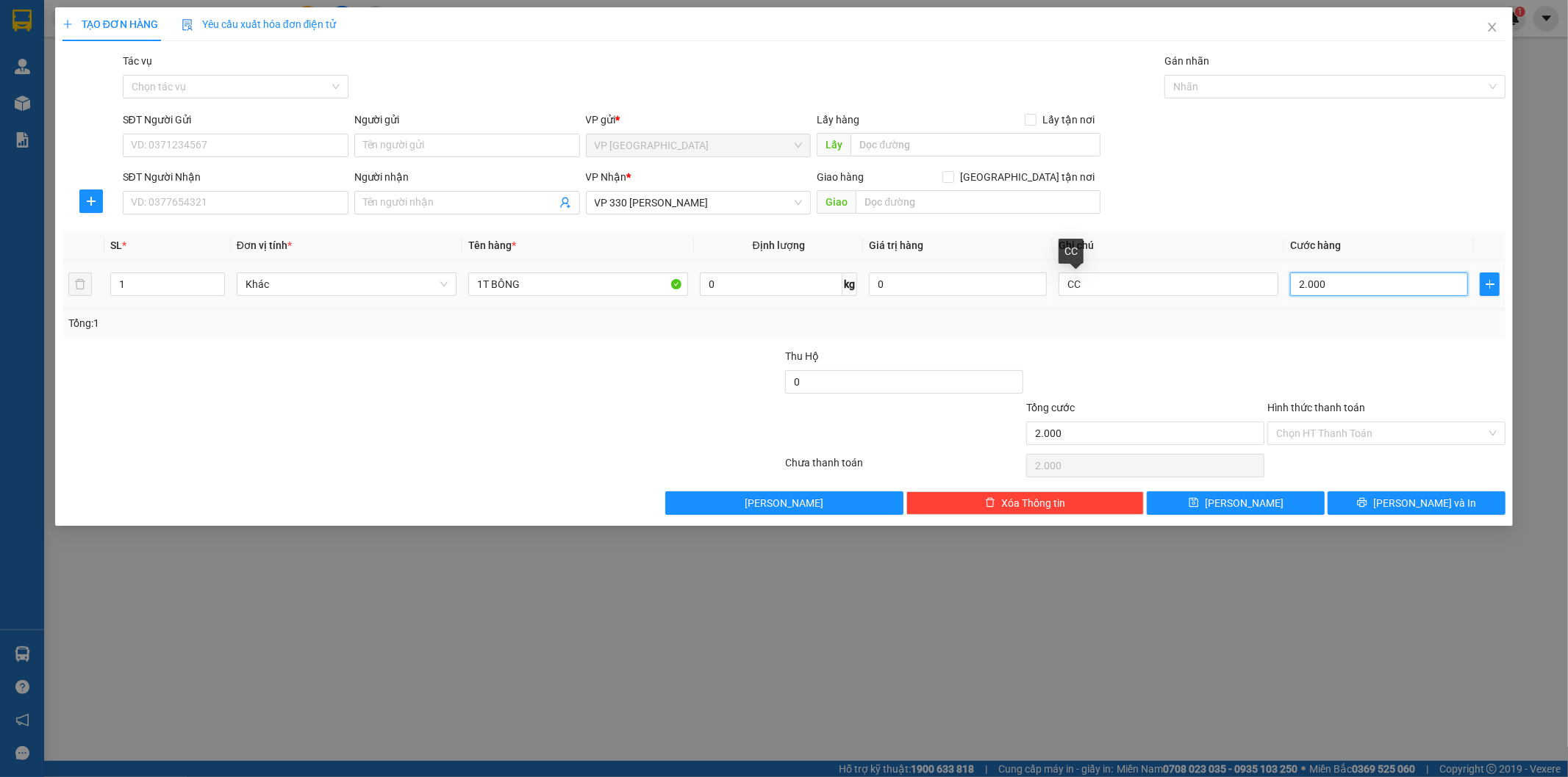
type input "20.000"
type input "200.000"
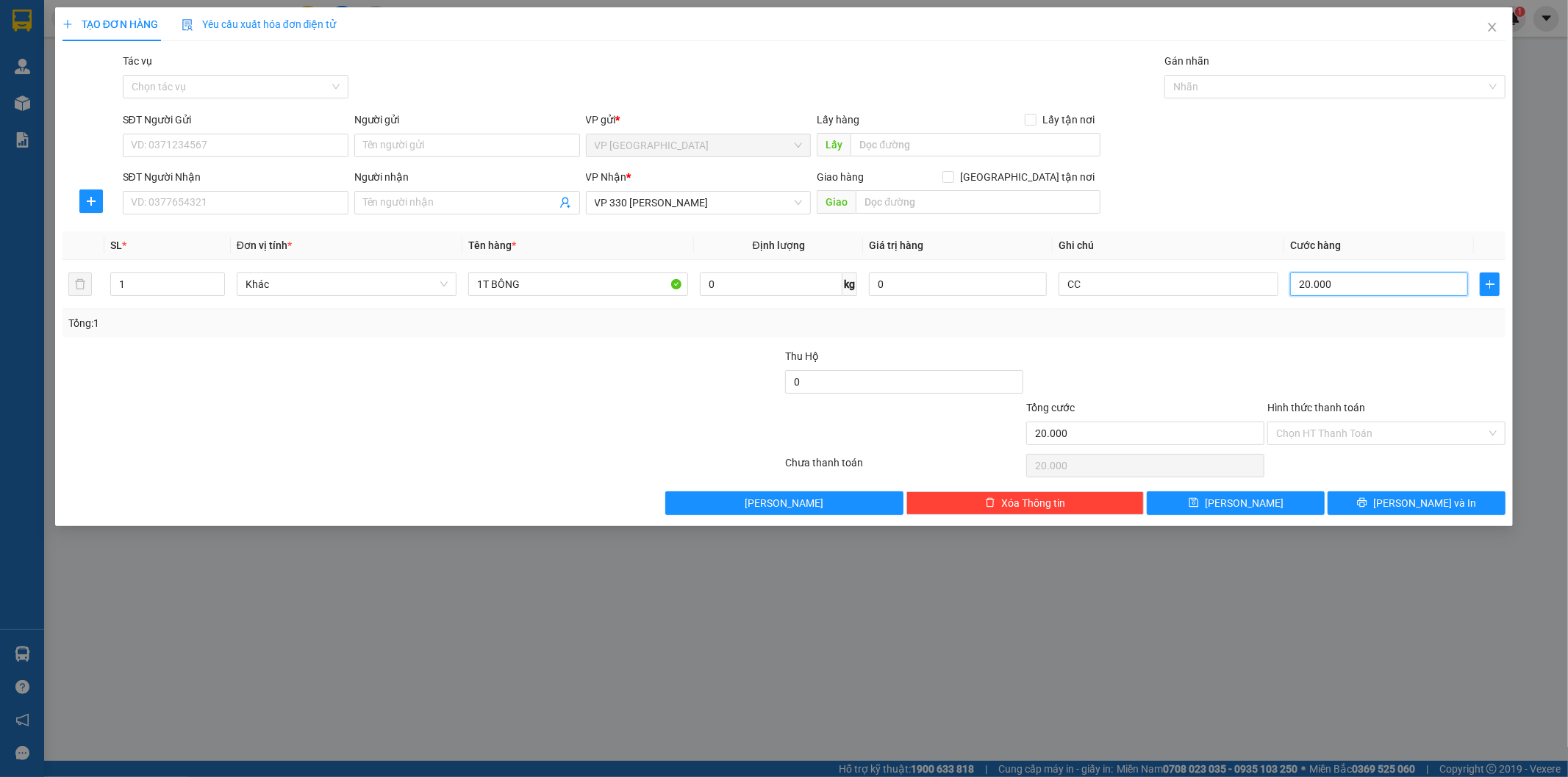
type input "200.000"
click at [204, 138] on input "SĐT Người Gửi" at bounding box center [235, 145] width 226 height 24
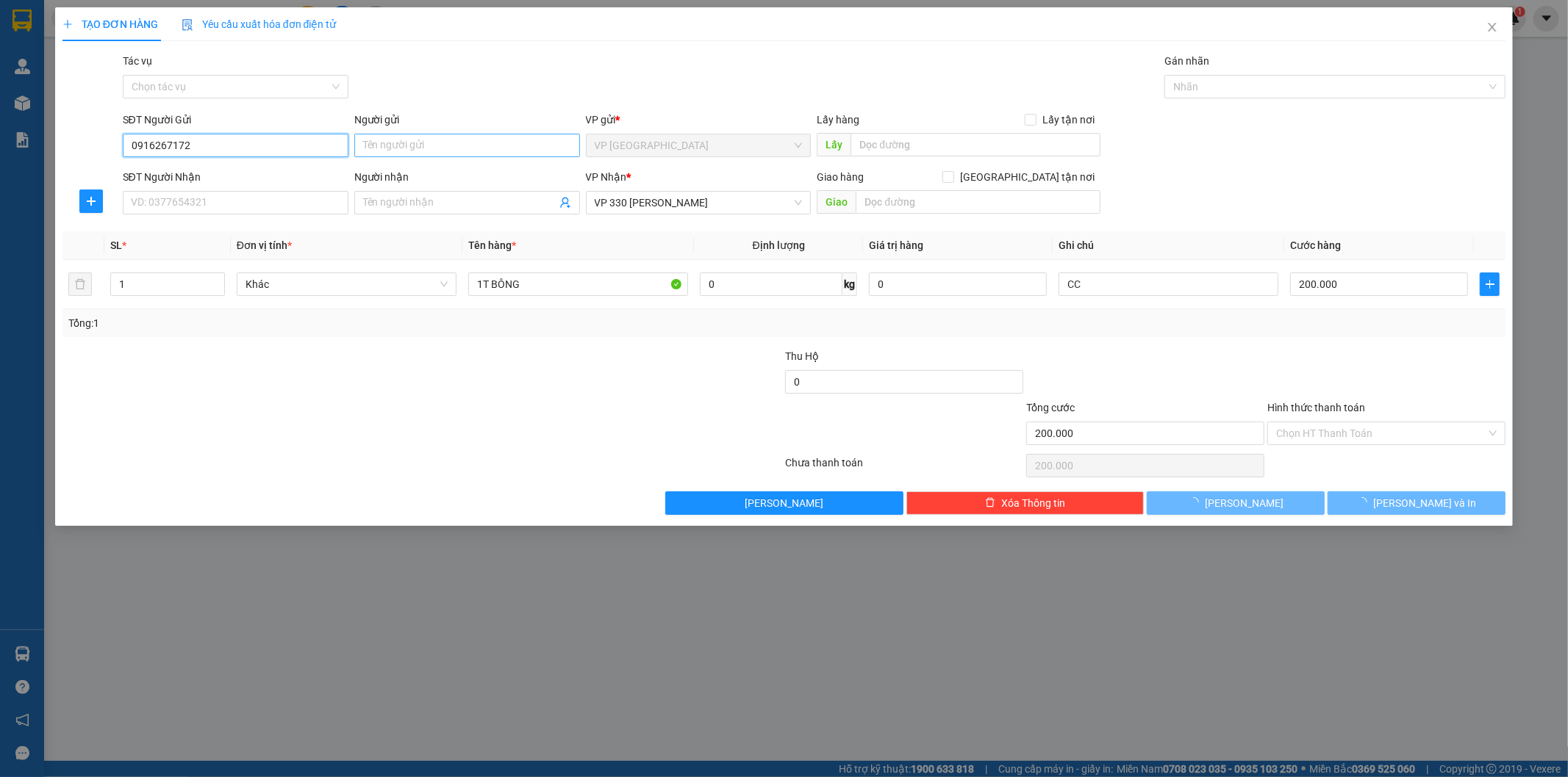
type input "0916267172"
click at [390, 141] on input "Người gửi" at bounding box center [466, 145] width 226 height 24
type input "C.Trang"
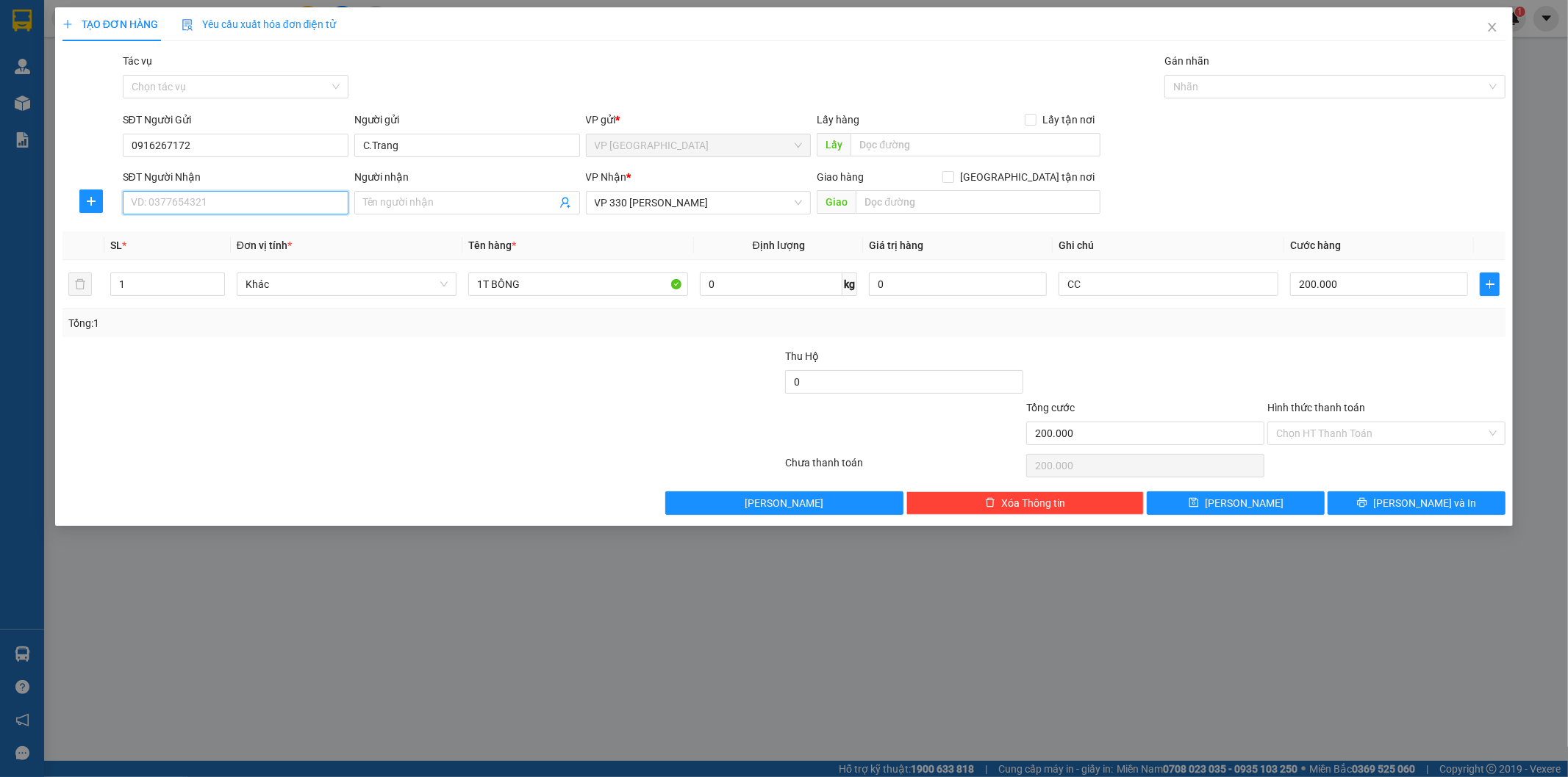
click at [253, 195] on input "SĐT Người Nhận" at bounding box center [235, 203] width 226 height 24
type input "0"
type input "8"
type input "0848129557"
click at [416, 201] on input "Người nhận" at bounding box center [459, 203] width 193 height 16
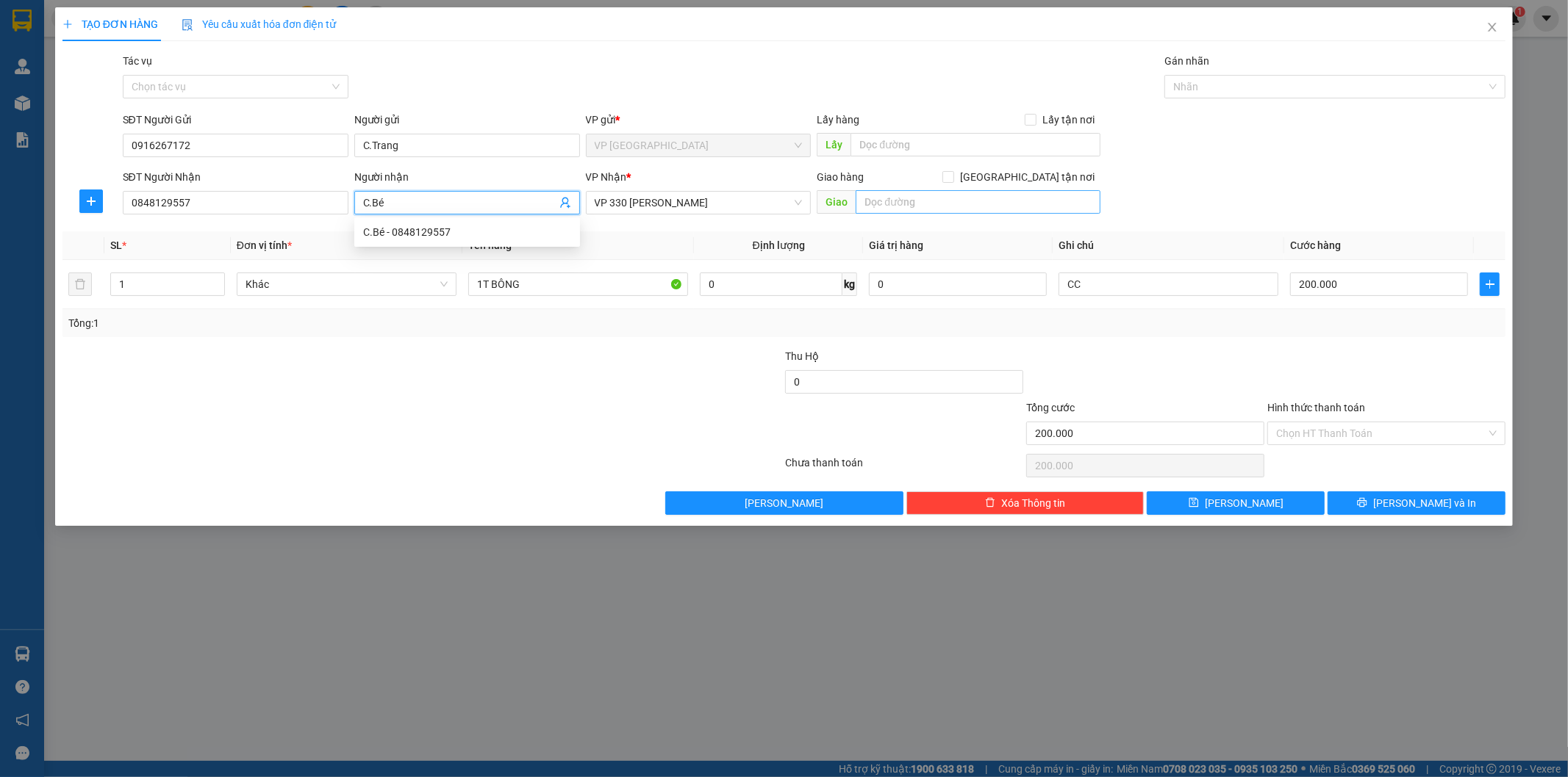
type input "C.Bé"
click at [899, 200] on input "text" at bounding box center [978, 202] width 245 height 24
click at [1258, 487] on div "Transit Pickup Surcharge Ids Transit Deliver Surcharge Ids Transit Deliver Surc…" at bounding box center [784, 284] width 1443 height 462
click at [1259, 495] on button "[PERSON_NAME]" at bounding box center [1235, 503] width 177 height 24
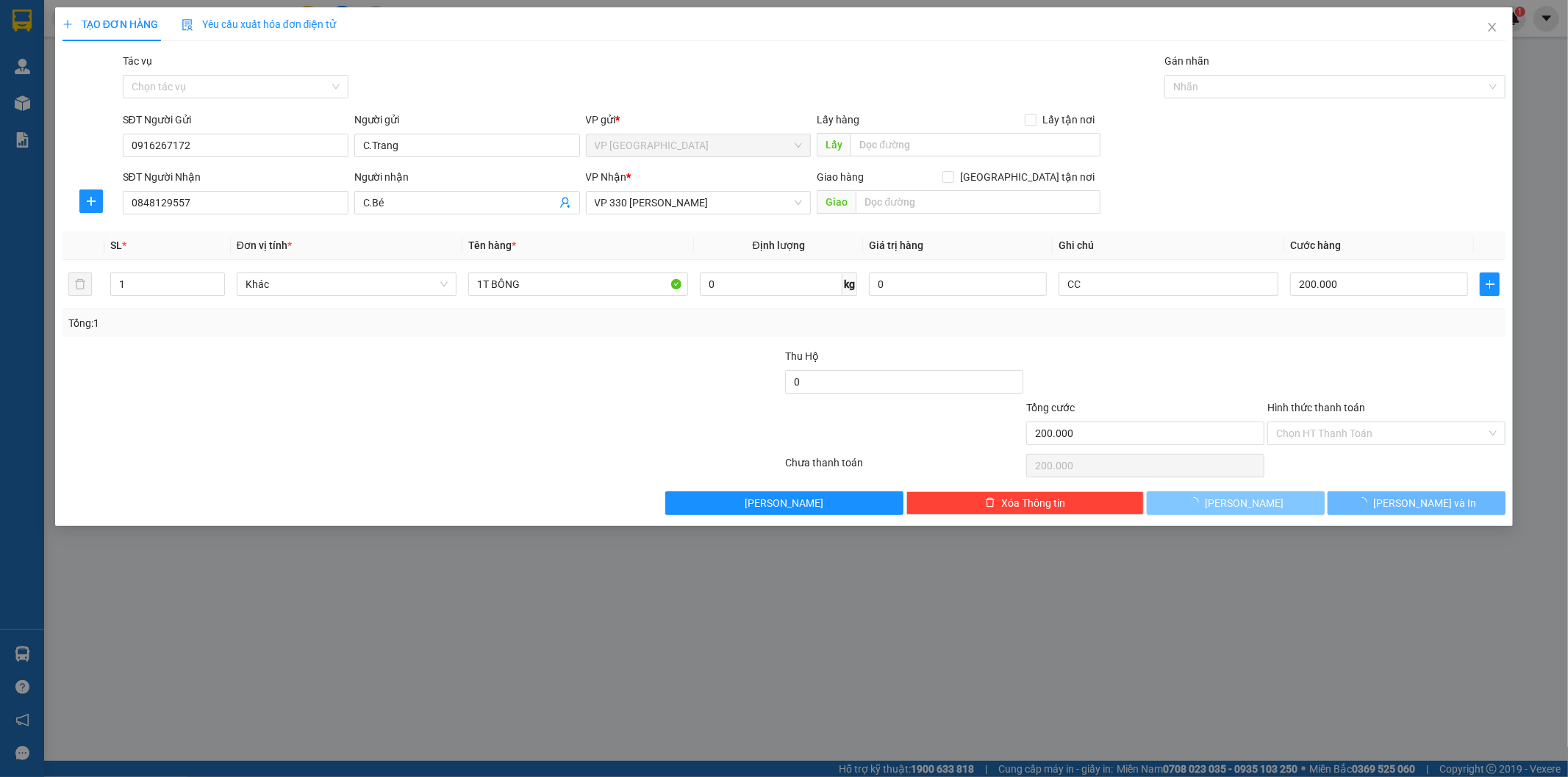
type input "0"
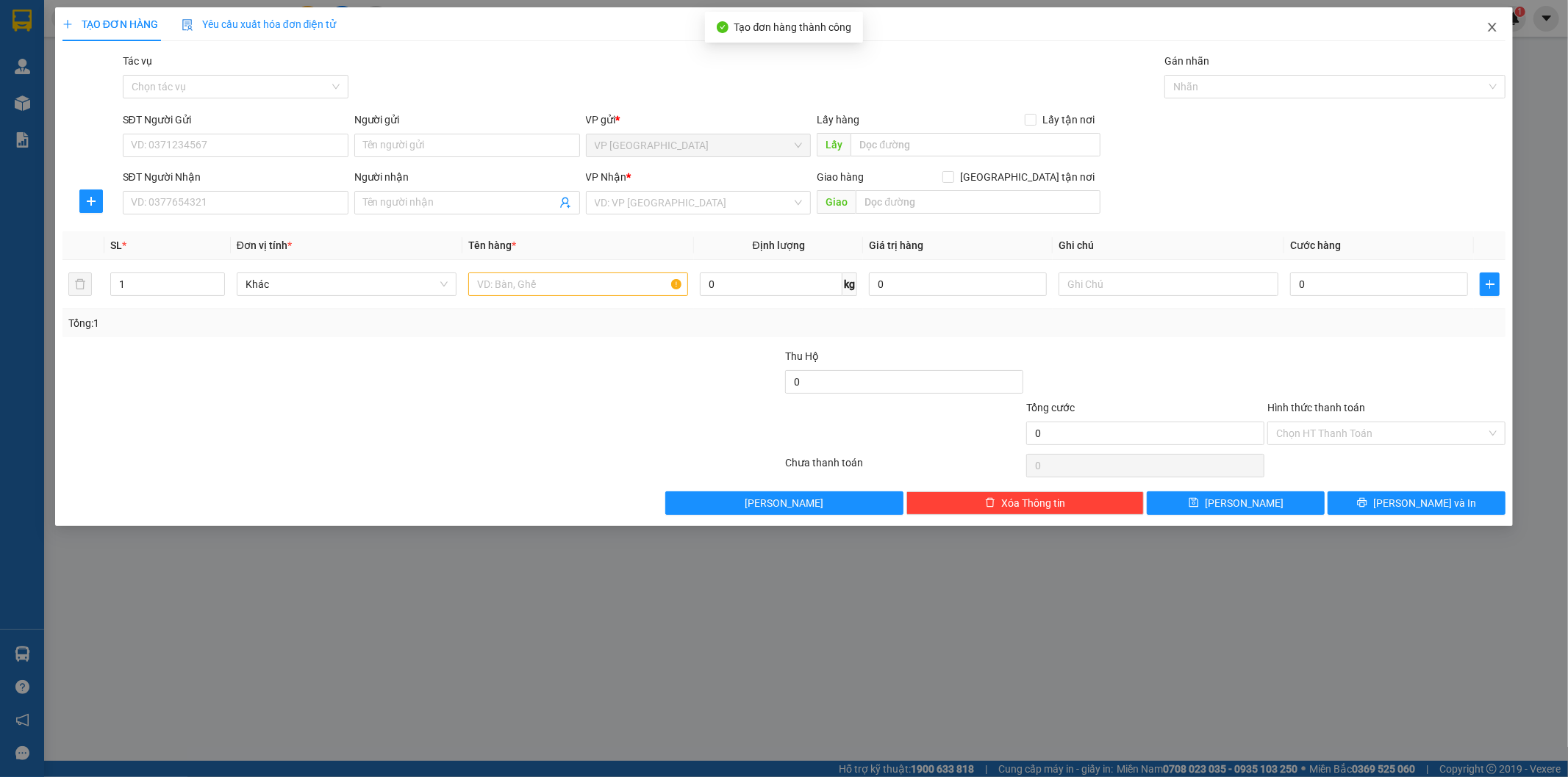
click at [1494, 29] on icon "close" at bounding box center [1491, 27] width 11 height 11
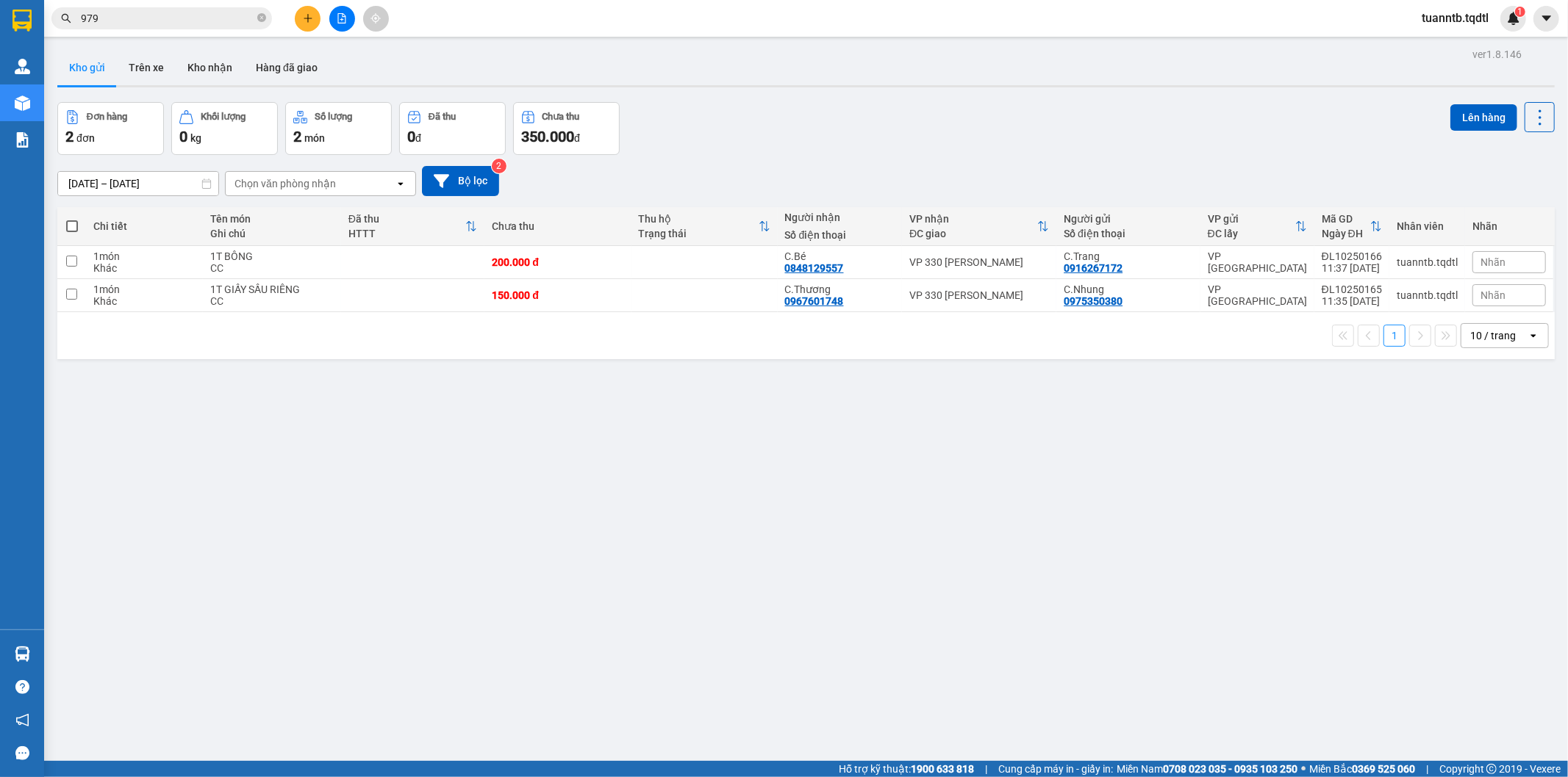
click at [350, 16] on button at bounding box center [342, 19] width 26 height 26
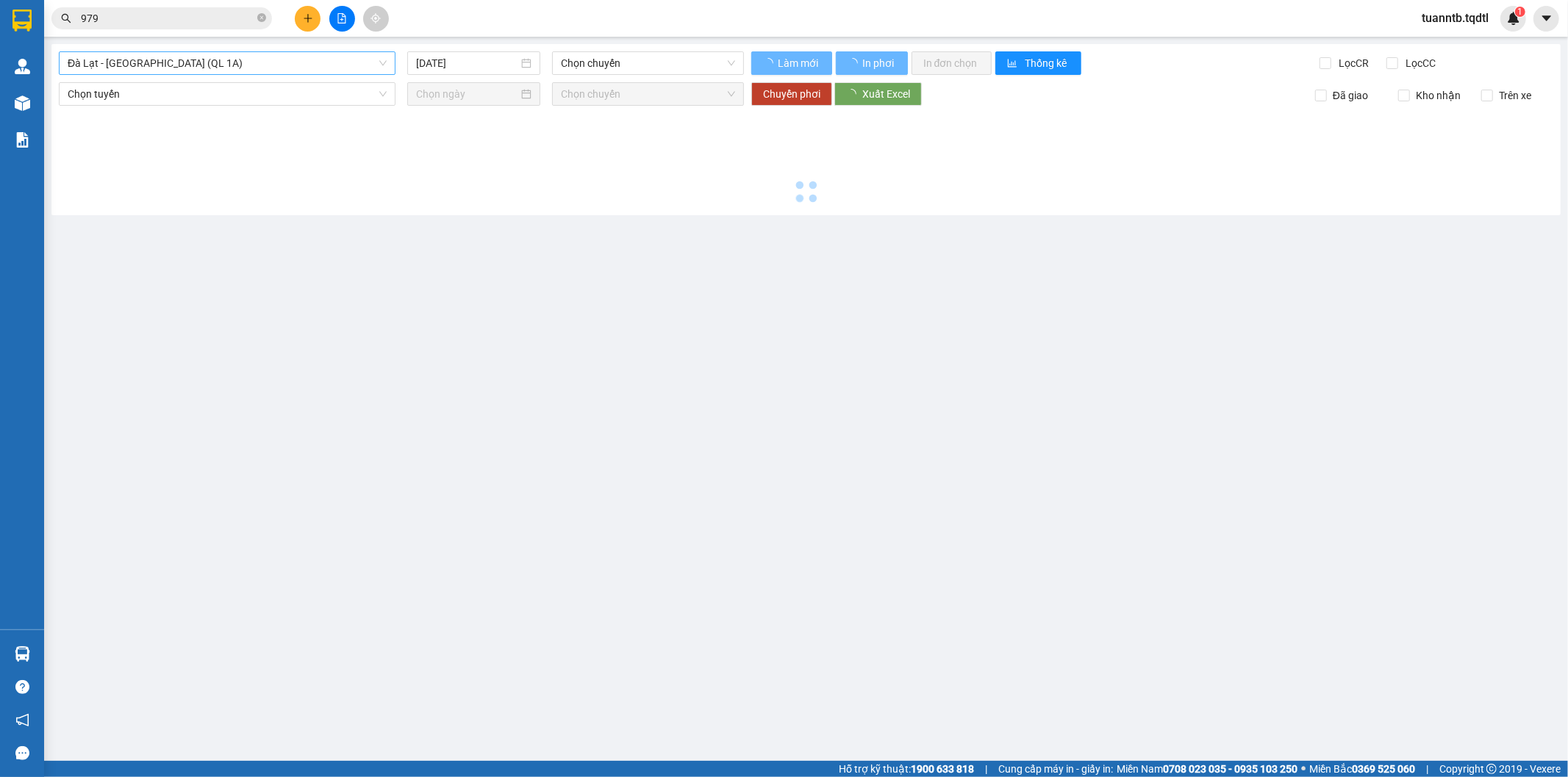
click at [291, 61] on span "Đà Lạt - [GEOGRAPHIC_DATA] (QL 1A)" at bounding box center [227, 63] width 319 height 22
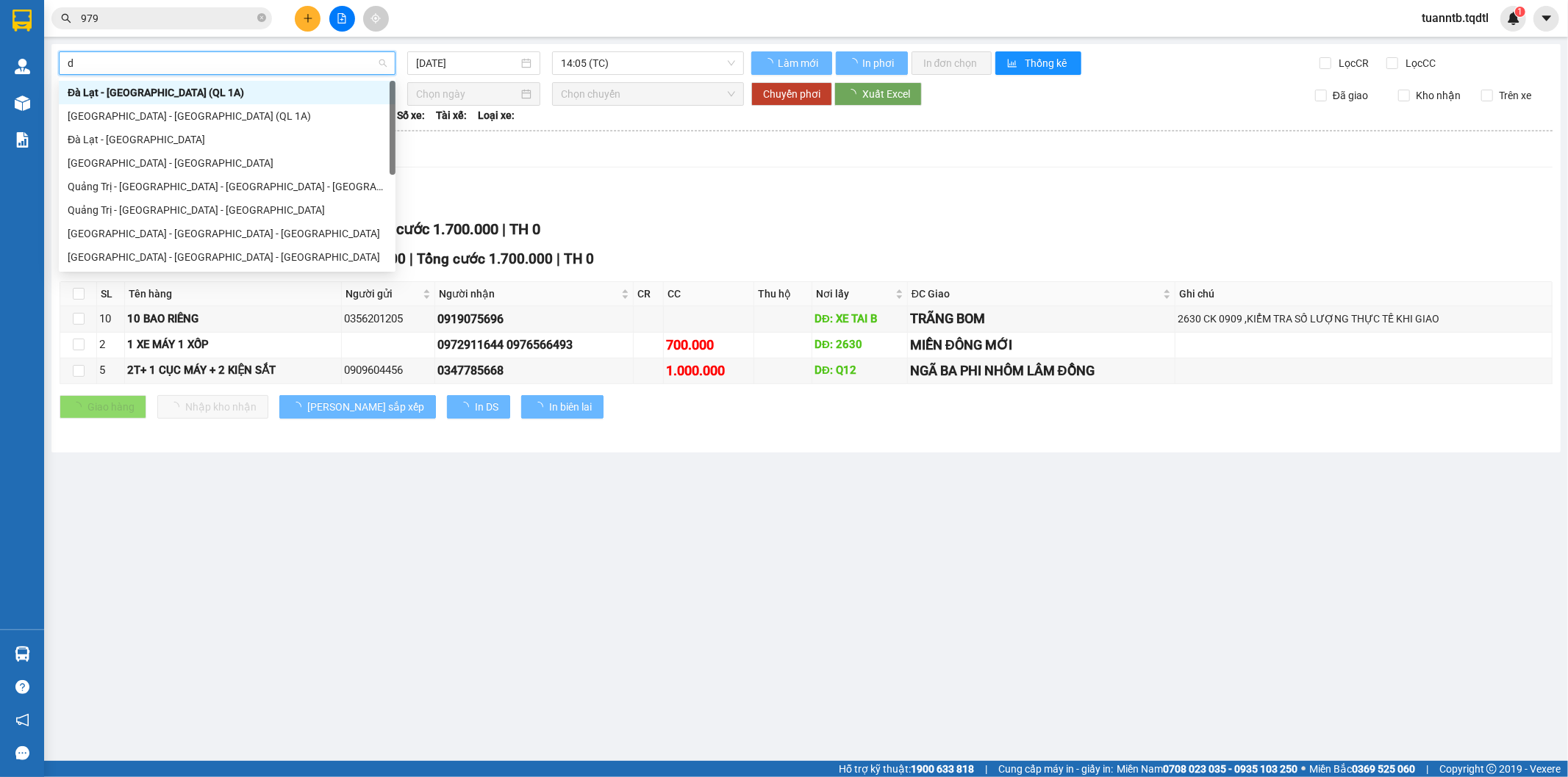
type input "da"
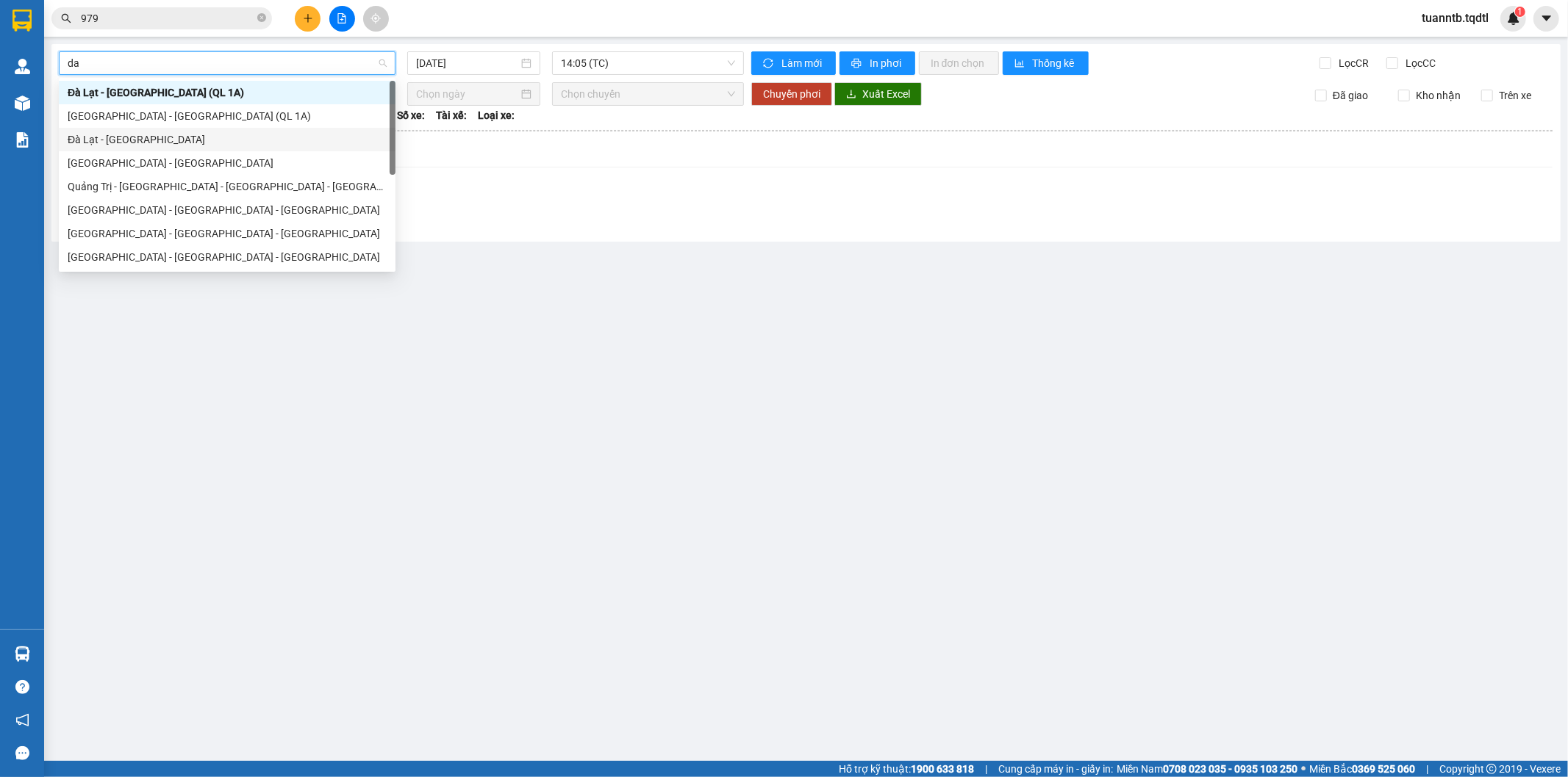
click at [210, 150] on div "Đà Lạt - [GEOGRAPHIC_DATA]" at bounding box center [226, 139] width 336 height 24
type input "[DATE]"
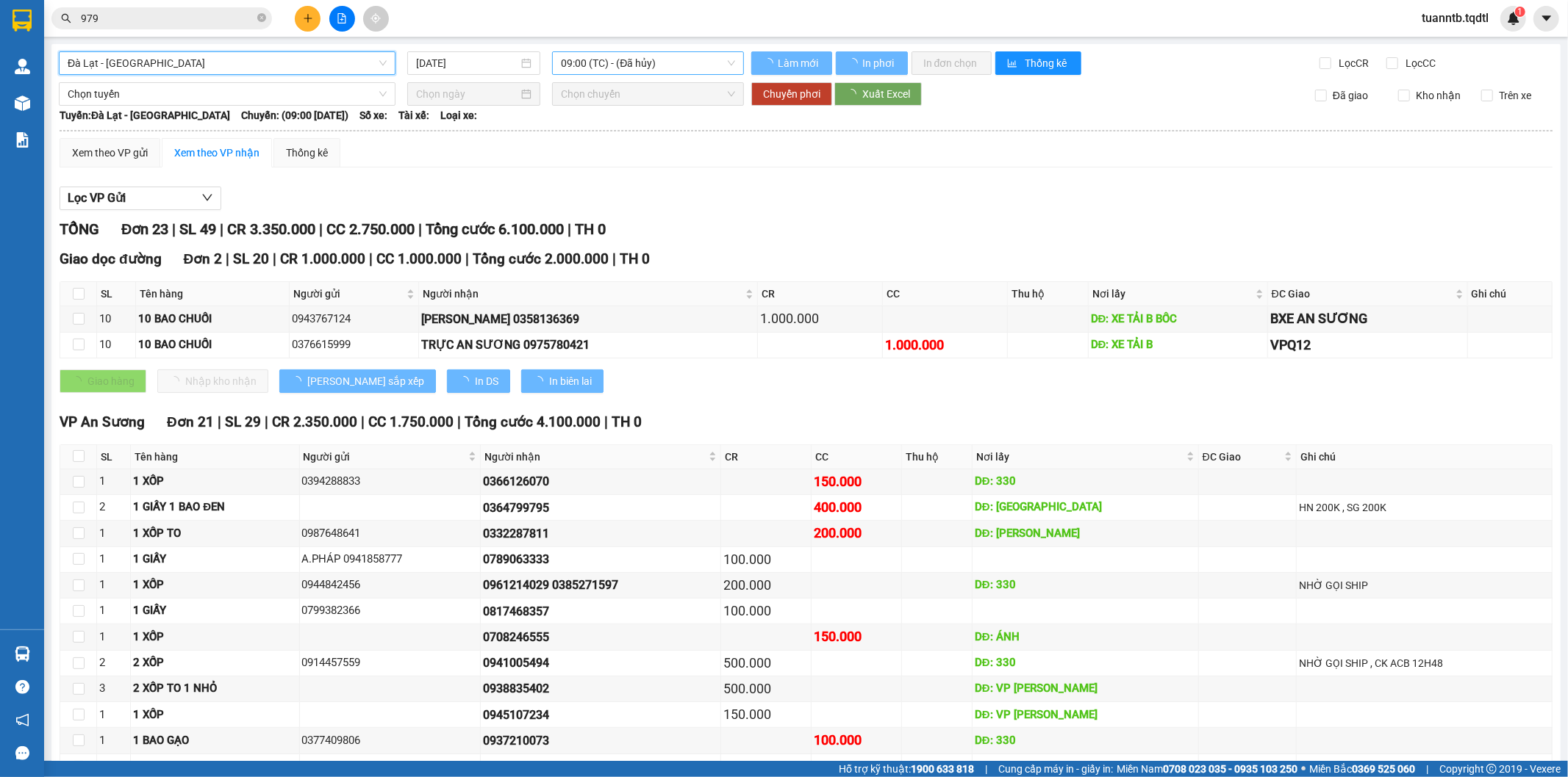
click at [621, 64] on span "09:00 (TC) - (Đã hủy)" at bounding box center [647, 63] width 173 height 22
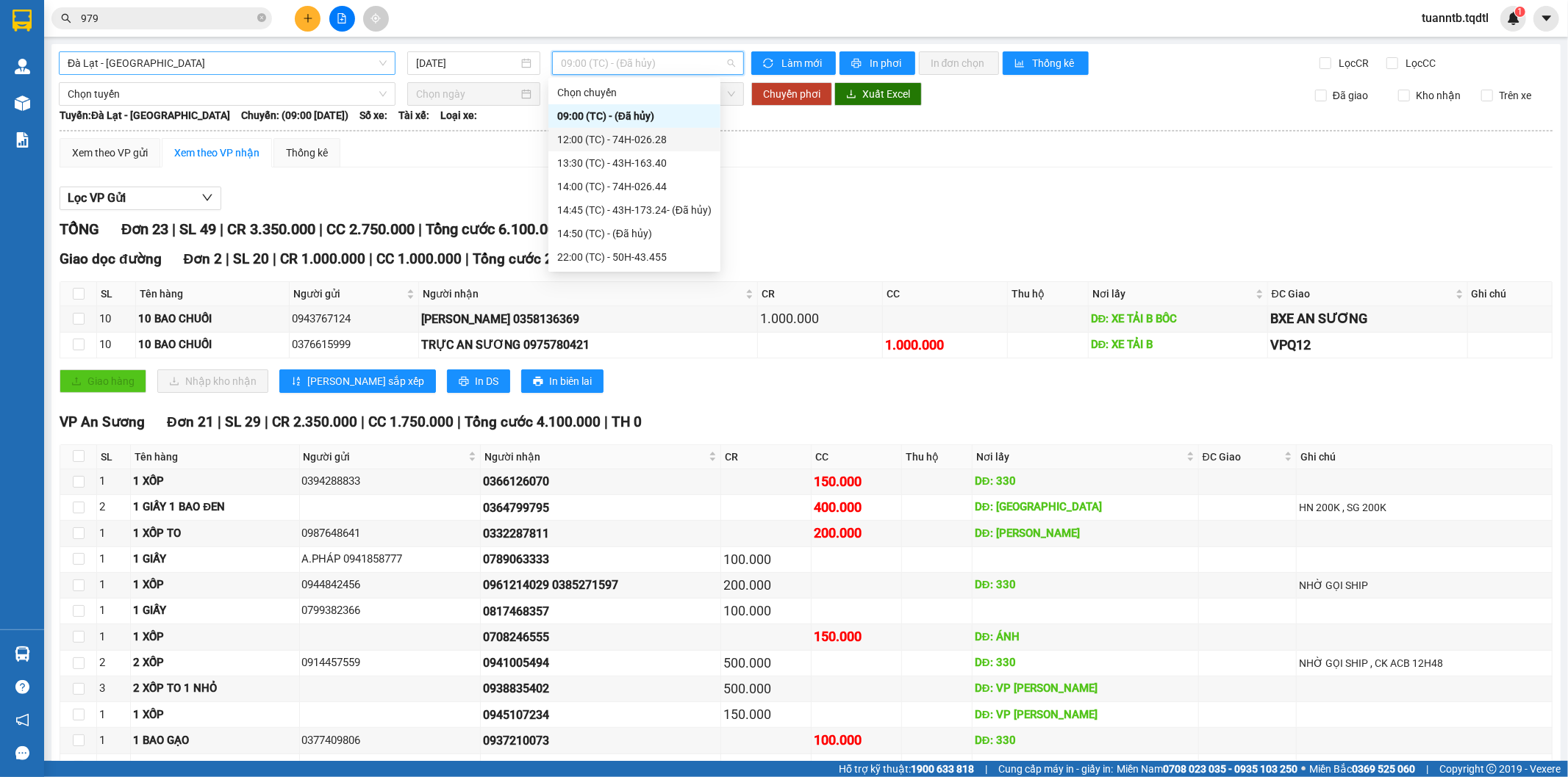
click at [650, 145] on div "12:00 (TC) - 74H-026.28" at bounding box center [634, 140] width 155 height 16
